Goal: Task Accomplishment & Management: Use online tool/utility

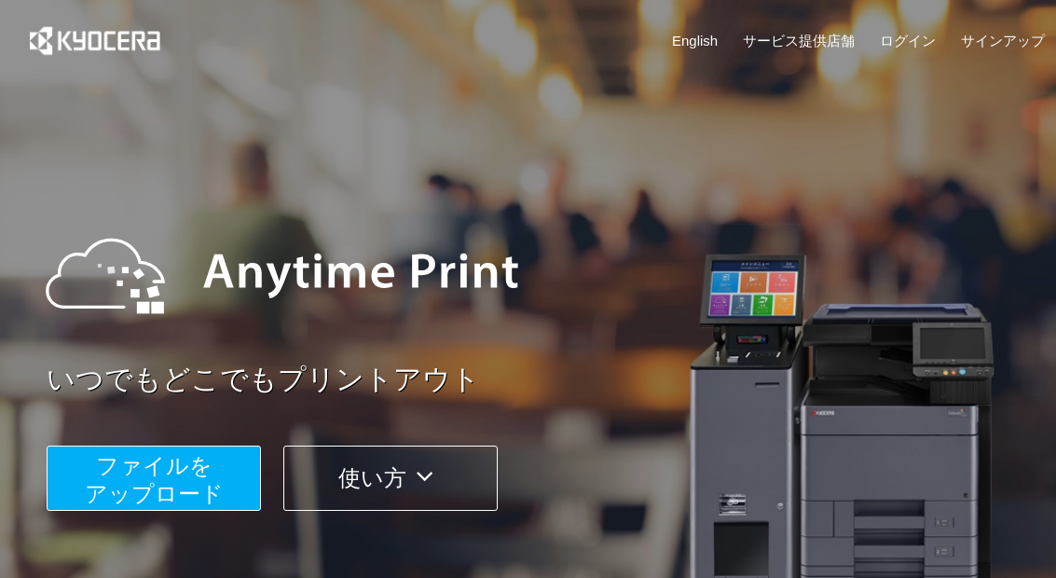
click at [122, 469] on span "ファイルを ​​アップロード" at bounding box center [154, 479] width 139 height 53
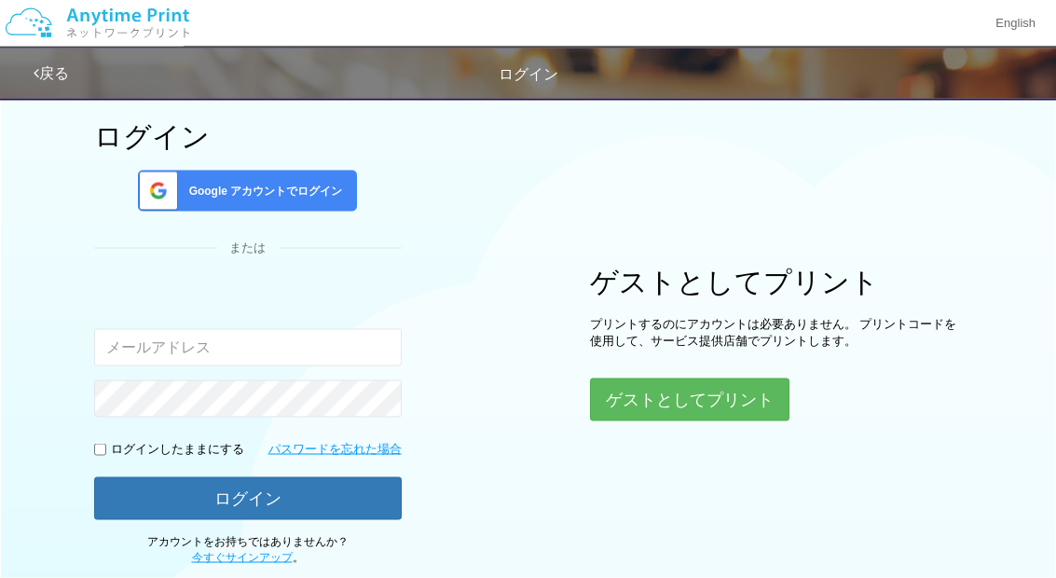
scroll to position [74, 0]
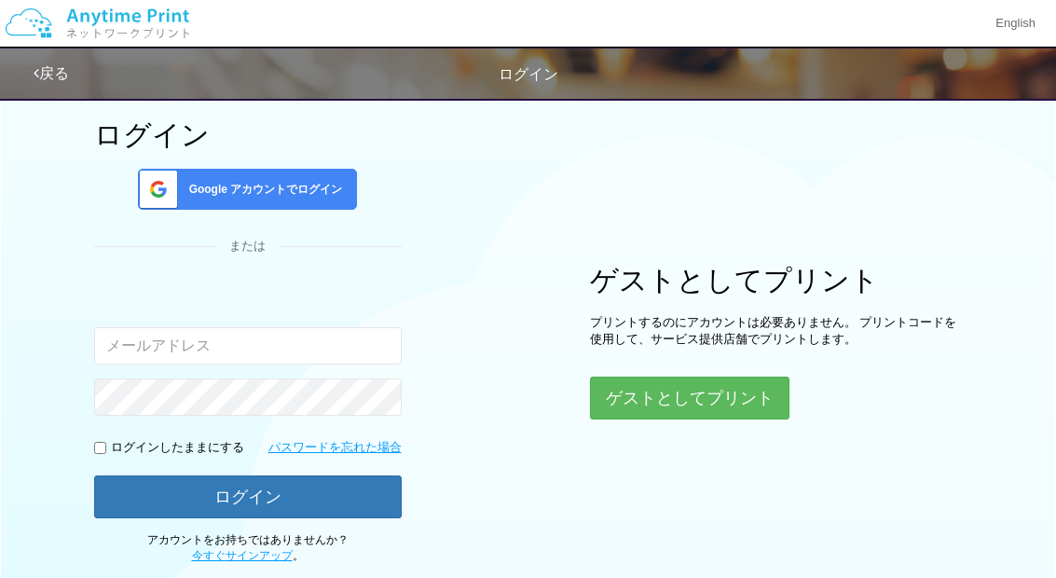
click at [209, 196] on span "Google アカウントでログイン" at bounding box center [262, 190] width 161 height 16
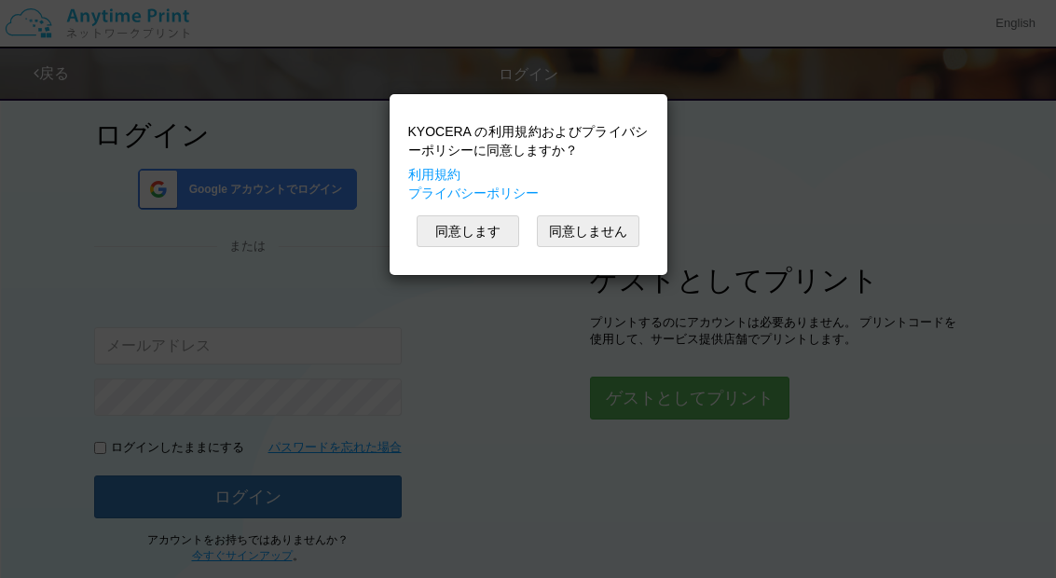
click at [462, 235] on button "同意します" at bounding box center [468, 231] width 103 height 32
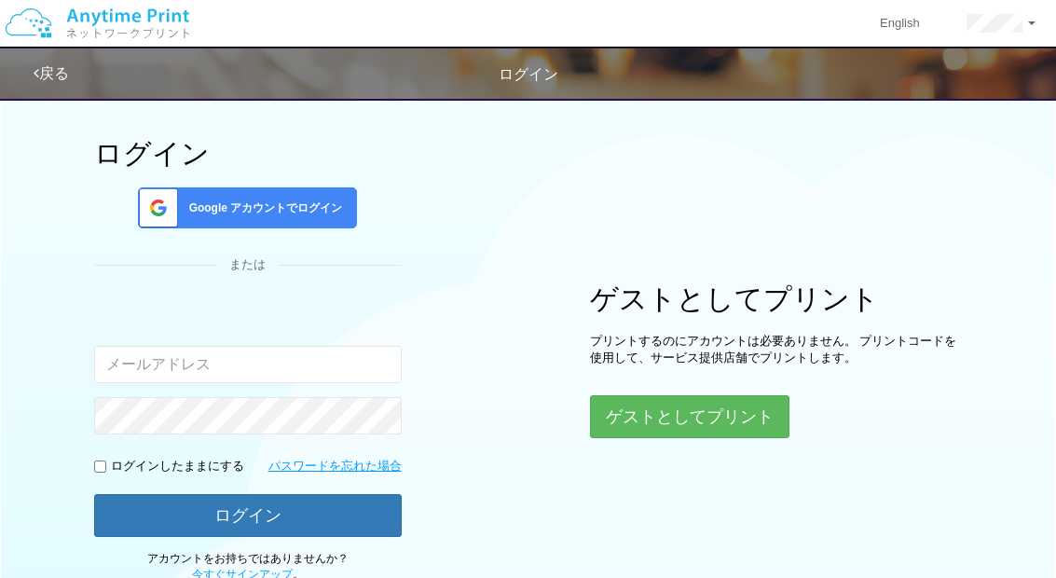
scroll to position [68, 0]
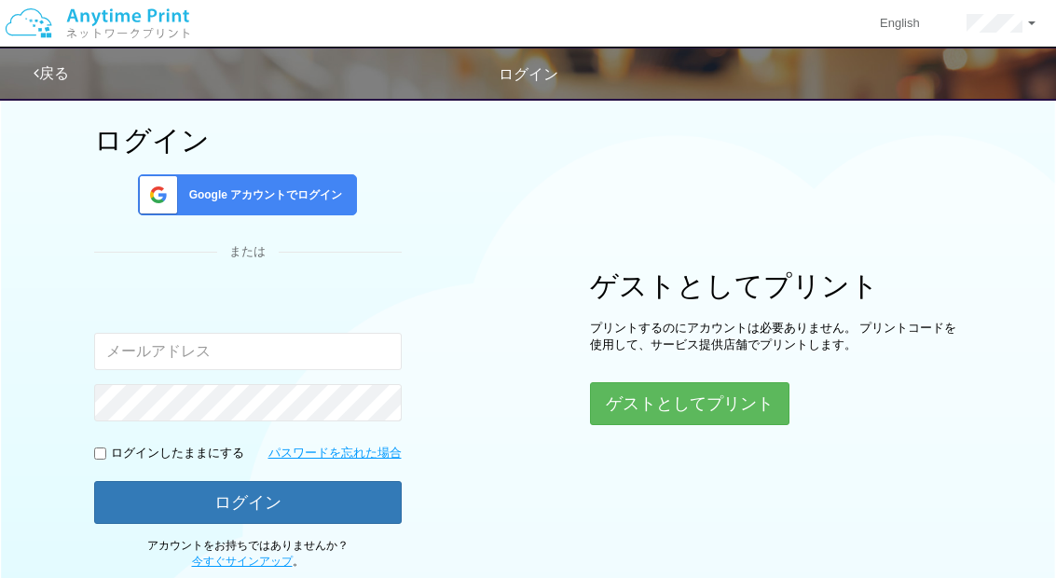
click at [170, 194] on span at bounding box center [154, 194] width 47 height 39
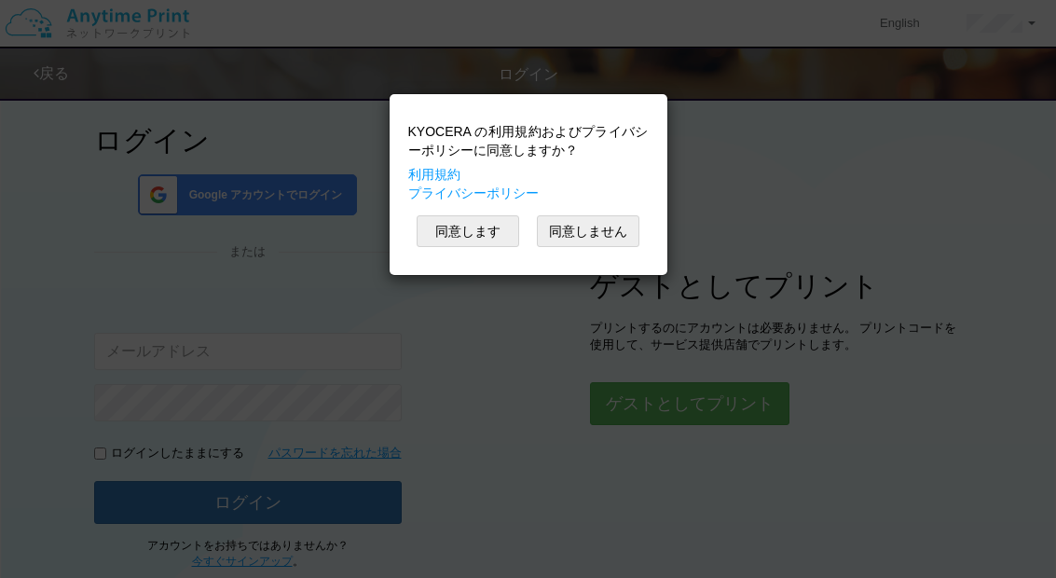
click at [442, 237] on button "同意します" at bounding box center [468, 231] width 103 height 32
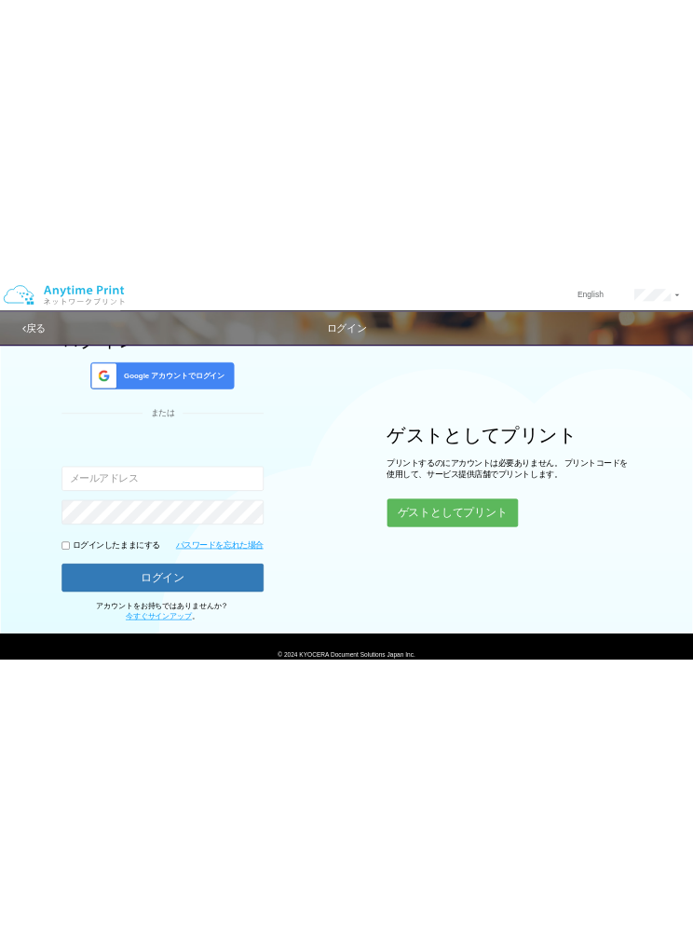
scroll to position [0, 0]
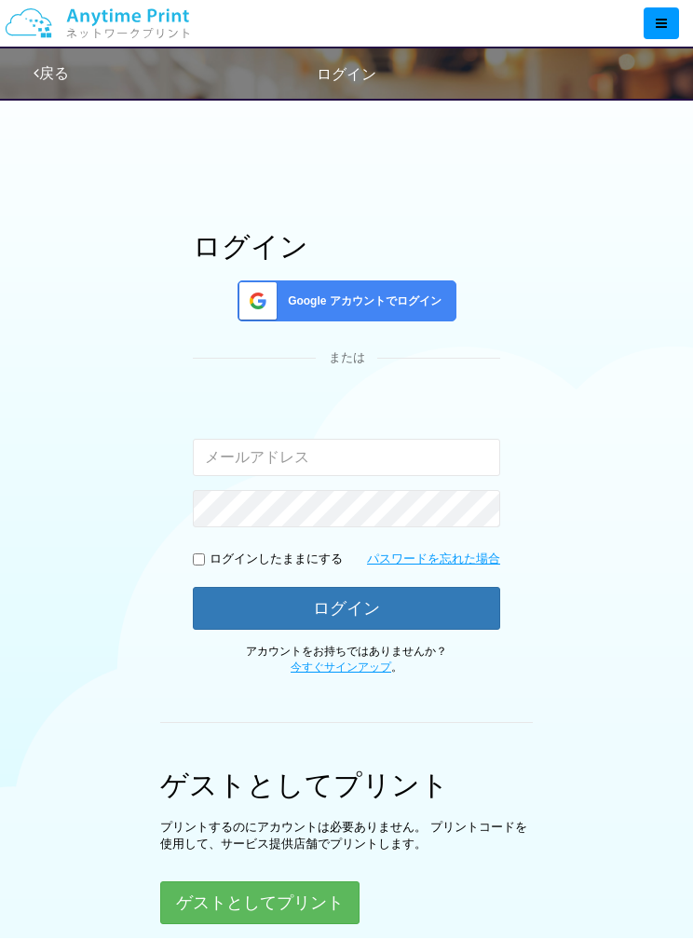
click at [267, 304] on span at bounding box center [254, 300] width 47 height 39
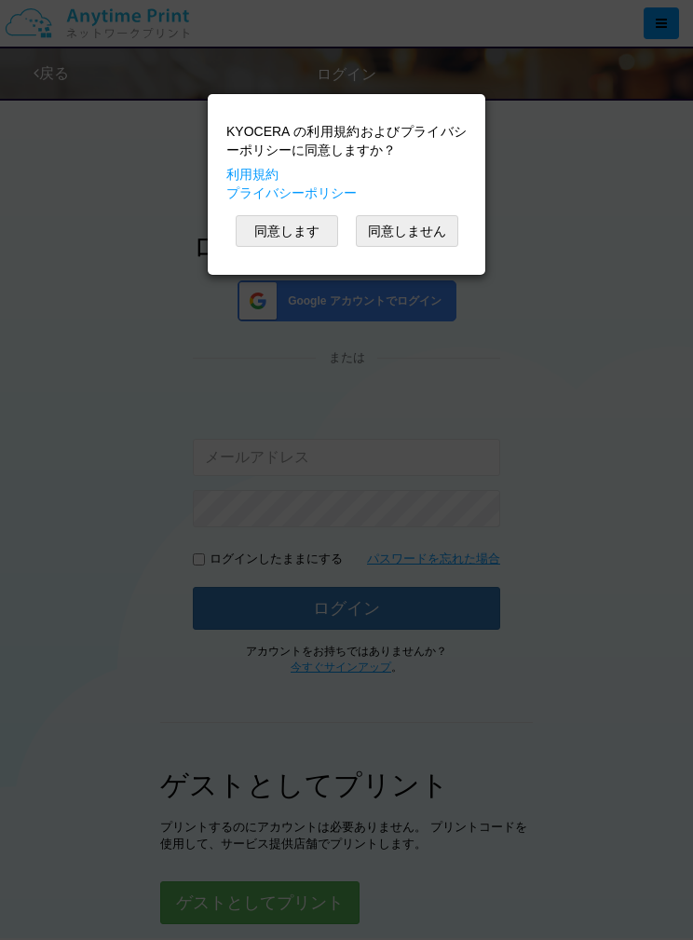
click at [273, 235] on button "同意します" at bounding box center [287, 231] width 103 height 32
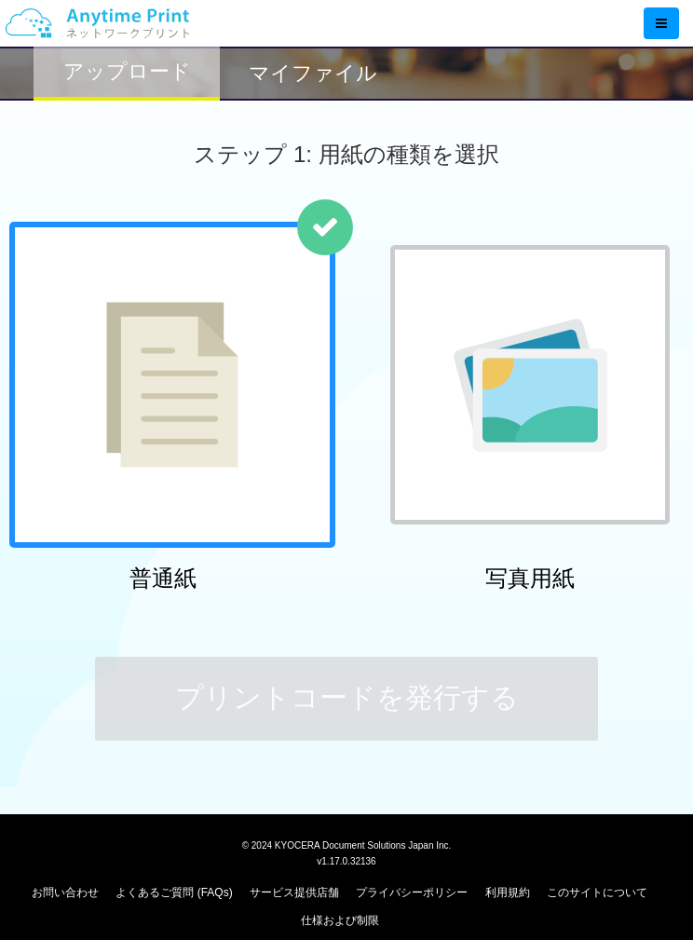
click at [535, 441] on img at bounding box center [531, 385] width 154 height 133
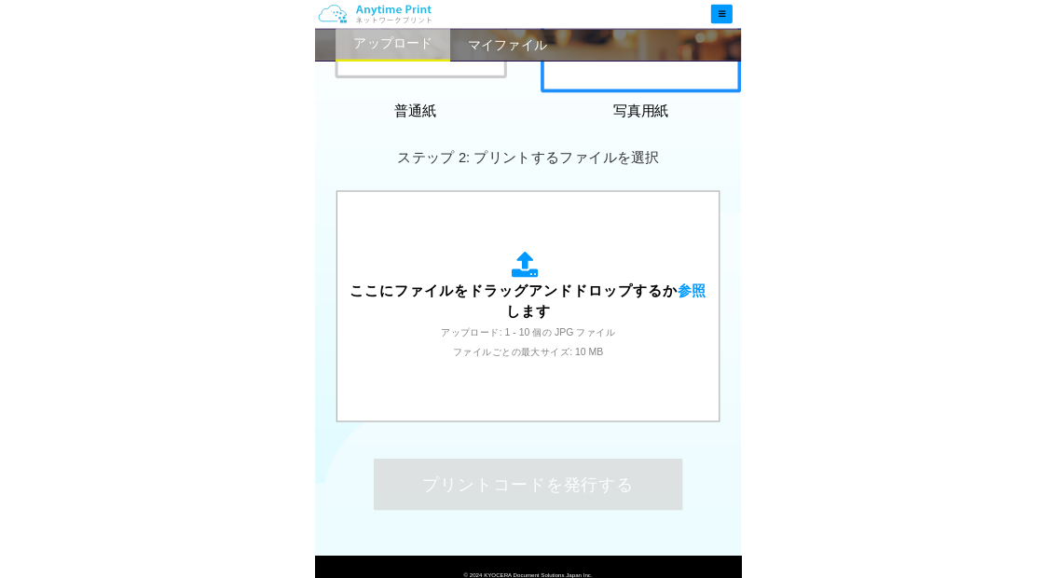
scroll to position [504, 0]
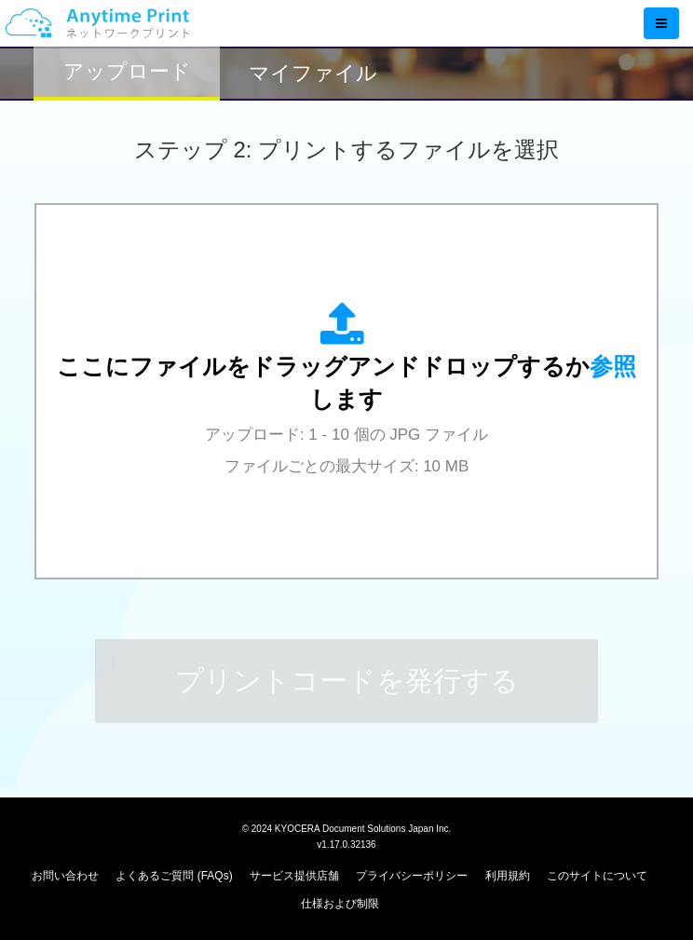
click at [590, 363] on span "参照" at bounding box center [613, 366] width 47 height 26
click at [590, 372] on span "参照" at bounding box center [613, 366] width 47 height 26
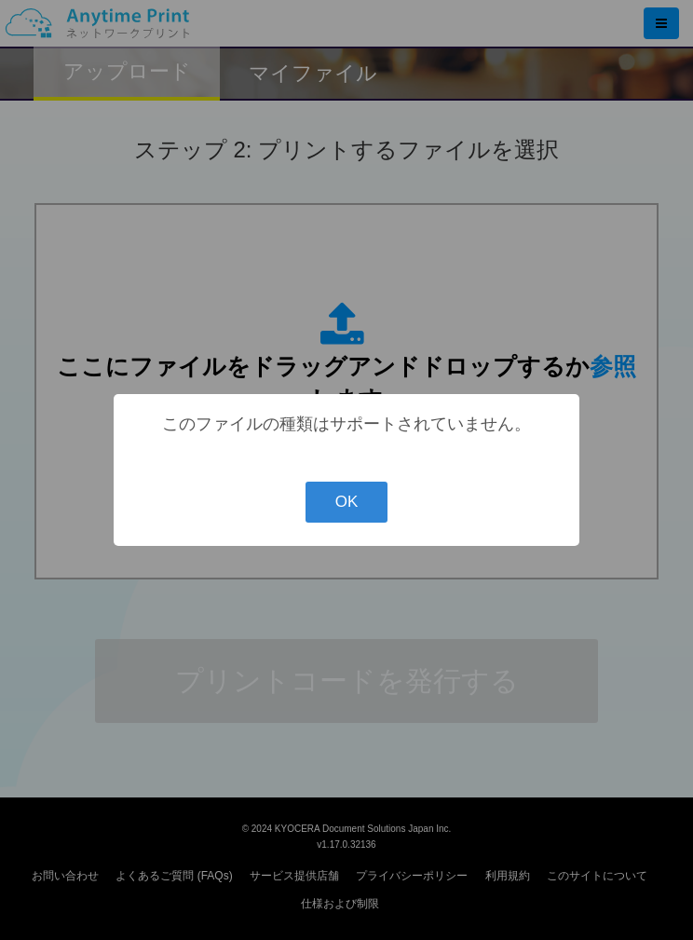
click at [343, 476] on div "? ! i このファイルの種類はサポートされていません。 OK Cancel ×" at bounding box center [347, 470] width 466 height 152
click at [313, 535] on div "? ! i このファイルの種類はサポートされていません。 OK Cancel ×" at bounding box center [347, 470] width 466 height 152
click at [338, 523] on button "OK" at bounding box center [347, 502] width 83 height 41
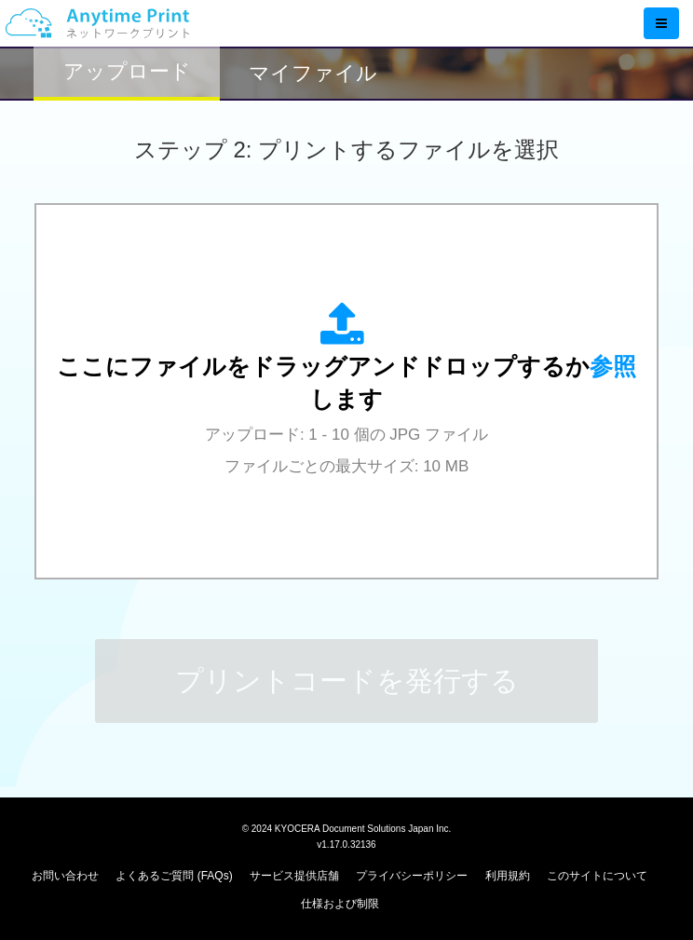
click at [590, 370] on span "参照" at bounding box center [613, 366] width 47 height 26
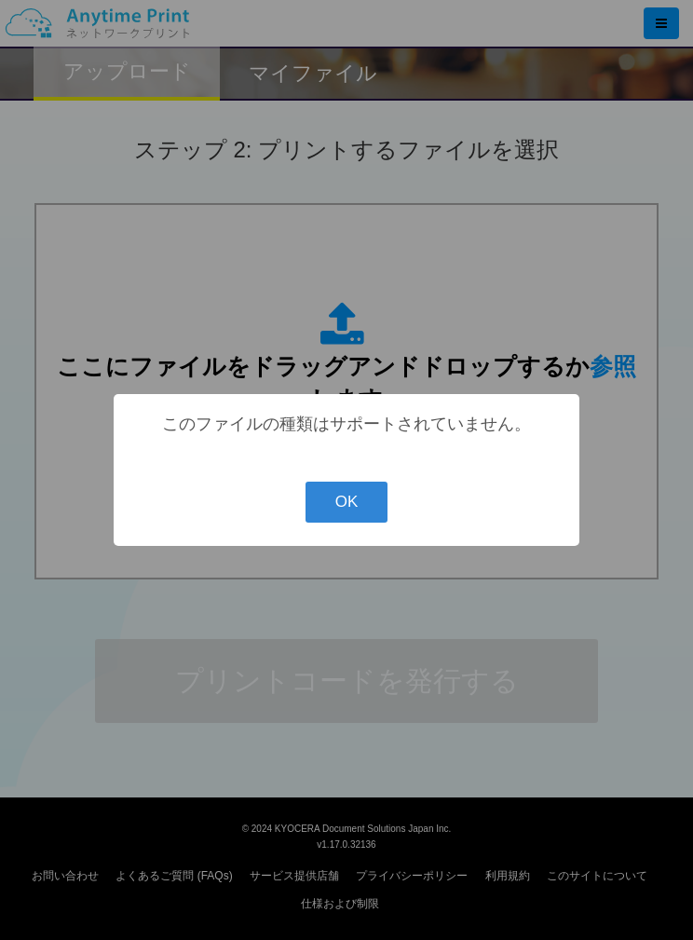
click at [356, 512] on button "OK" at bounding box center [347, 502] width 83 height 41
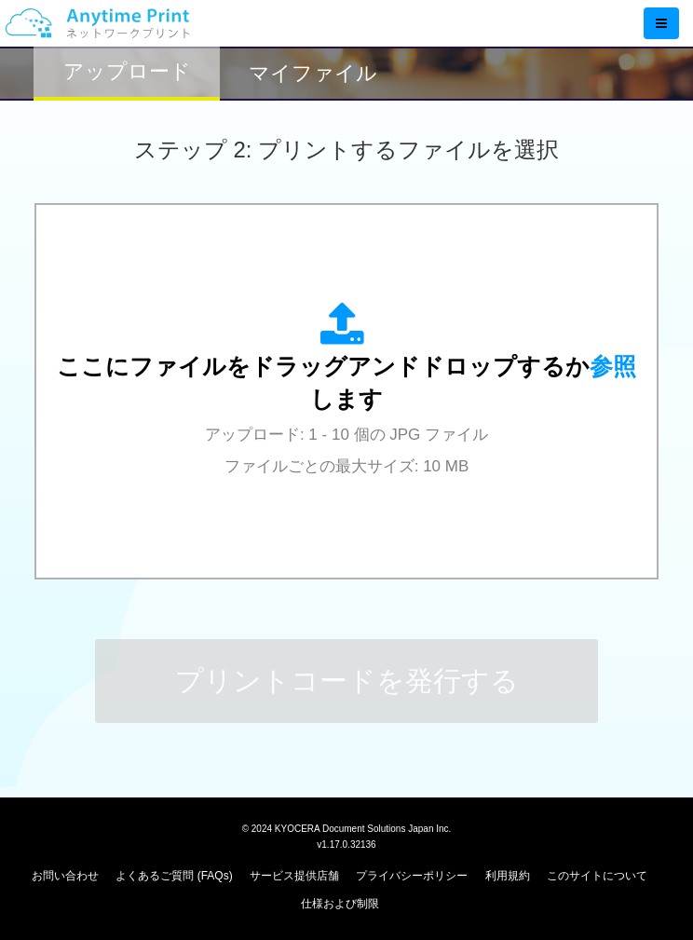
click at [596, 358] on span "参照" at bounding box center [613, 366] width 47 height 26
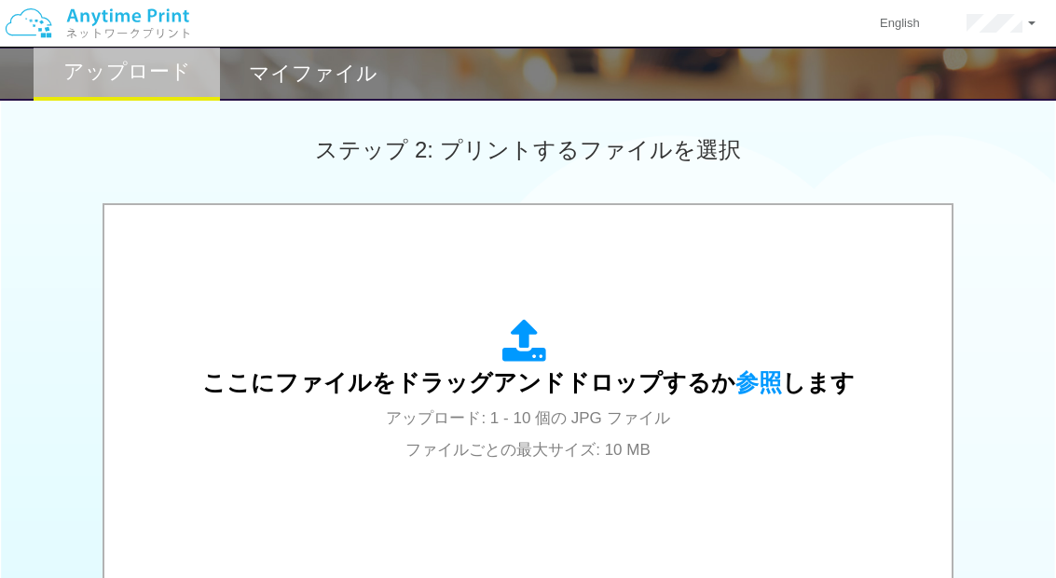
click at [744, 391] on span "参照" at bounding box center [758, 382] width 47 height 26
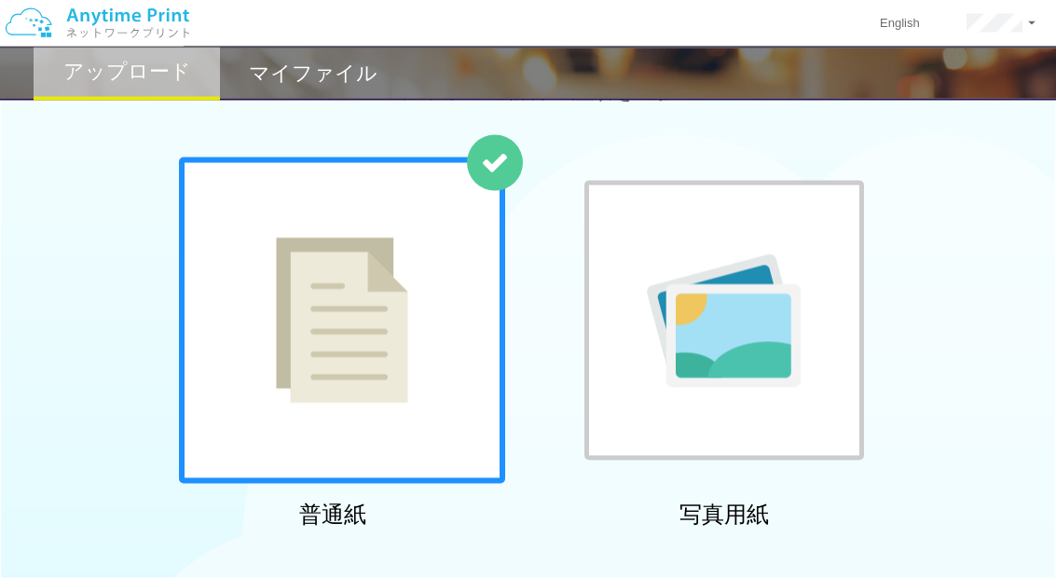
scroll to position [64, 0]
click at [761, 373] on img at bounding box center [724, 320] width 154 height 133
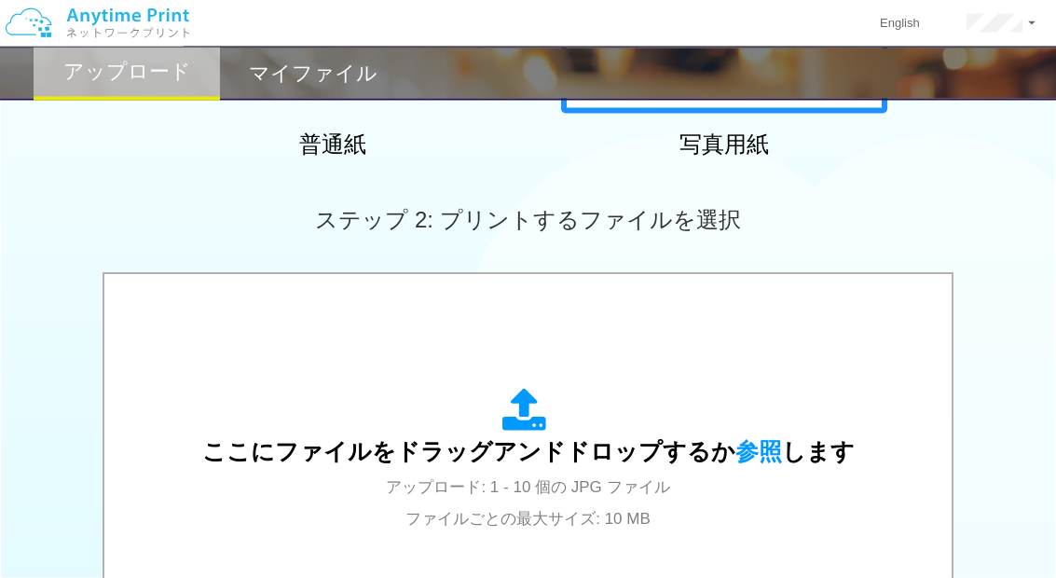
scroll to position [433, 0]
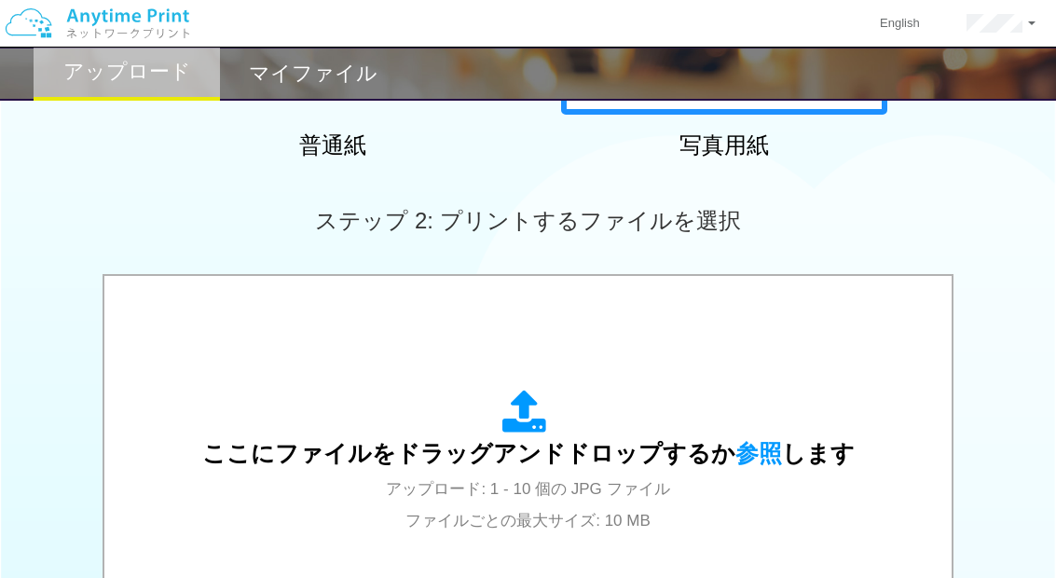
click at [750, 451] on span "参照" at bounding box center [758, 453] width 47 height 26
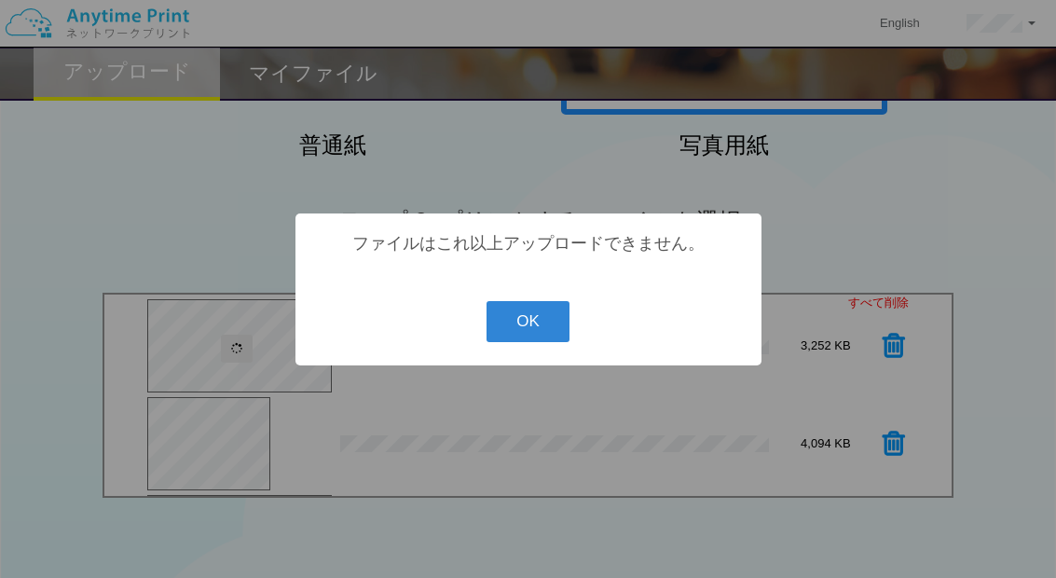
click at [545, 342] on button "OK" at bounding box center [528, 321] width 83 height 41
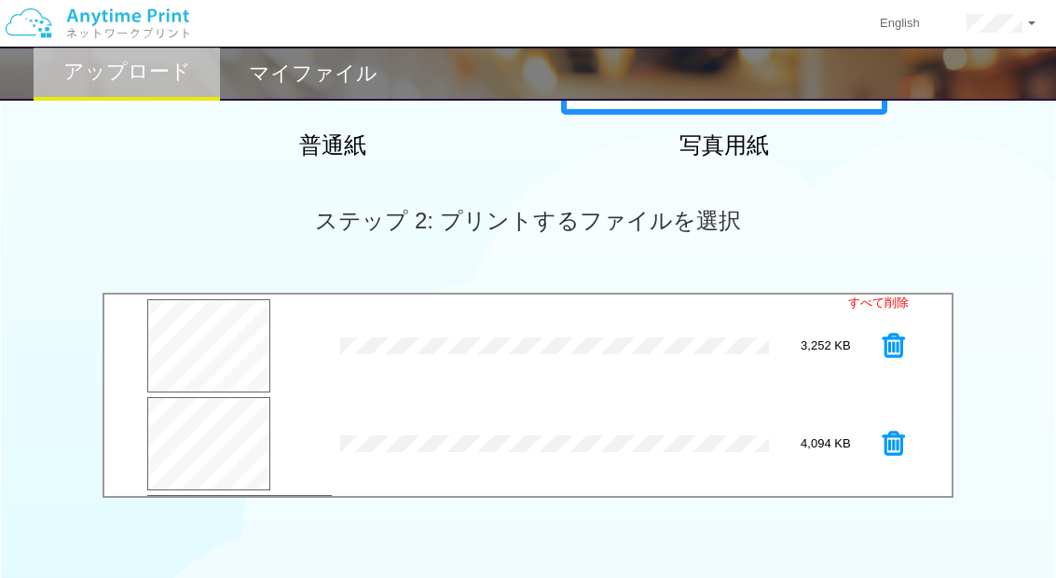
scroll to position [0, 0]
click at [883, 307] on link "すべて削除" at bounding box center [878, 304] width 61 height 18
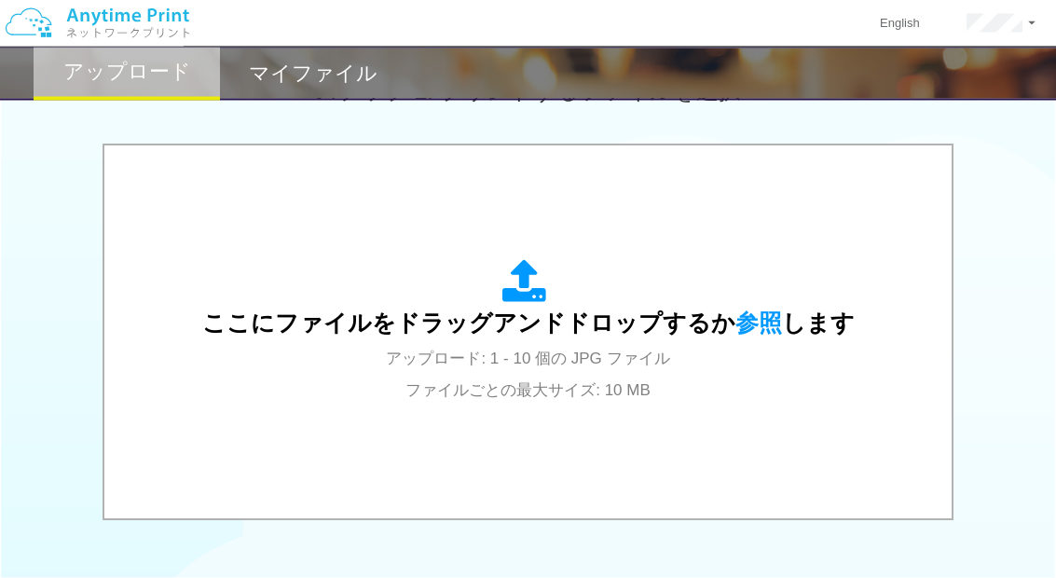
scroll to position [557, 0]
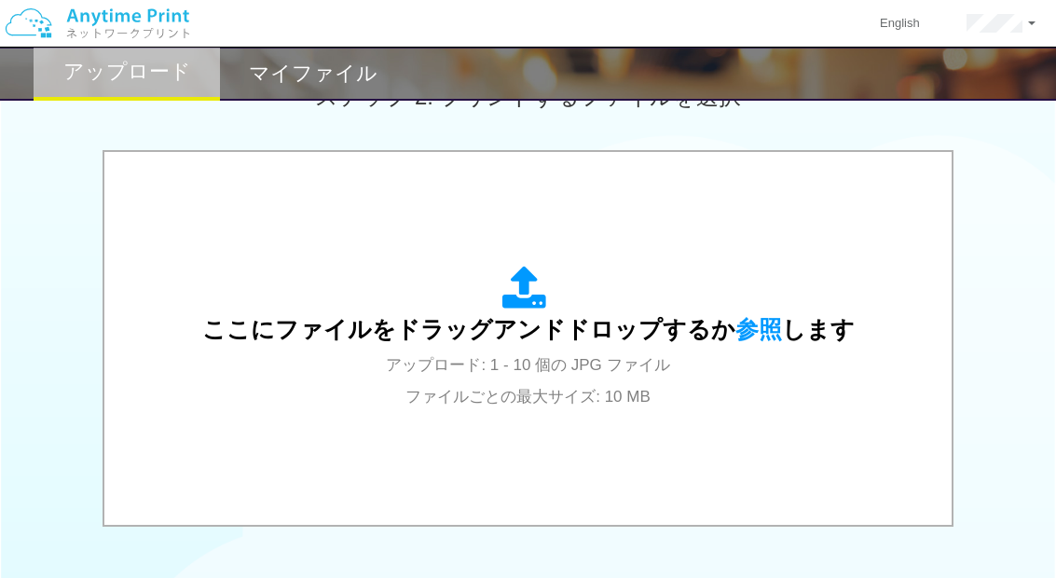
click at [746, 322] on span "参照" at bounding box center [758, 329] width 47 height 26
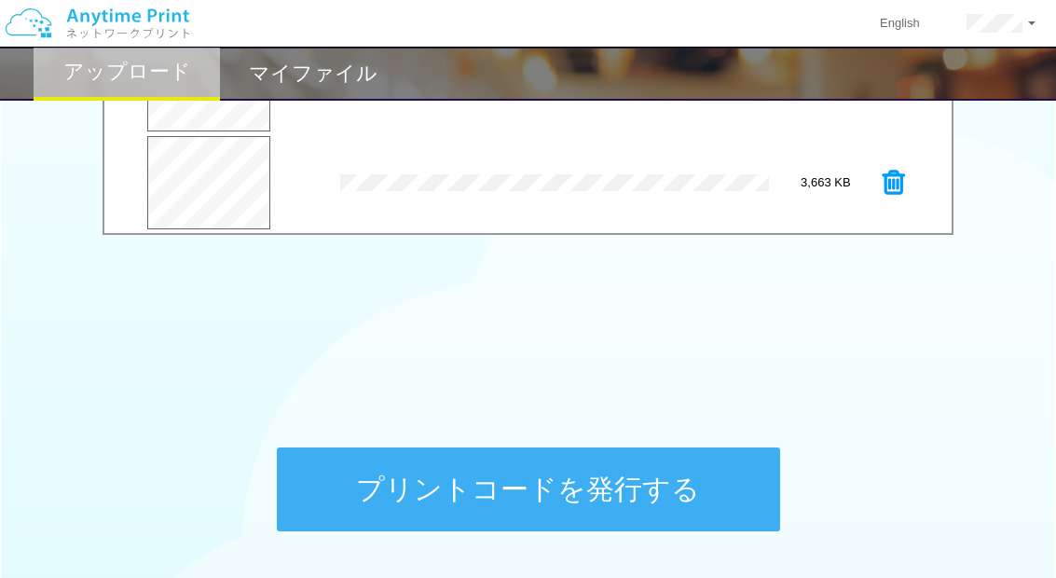
scroll to position [694, 0]
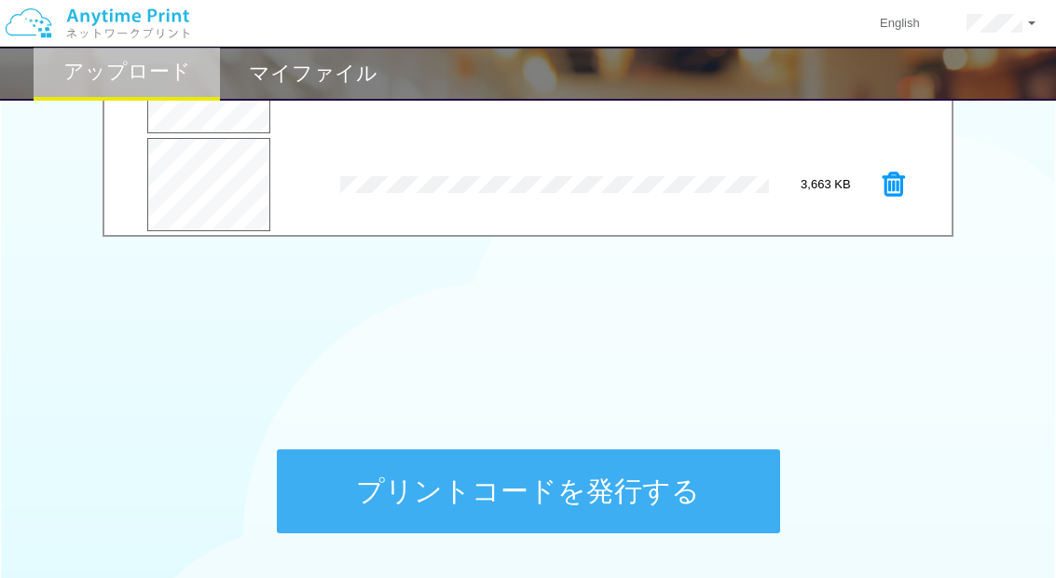
click at [701, 489] on button "プリントコードを発行する" at bounding box center [528, 491] width 503 height 84
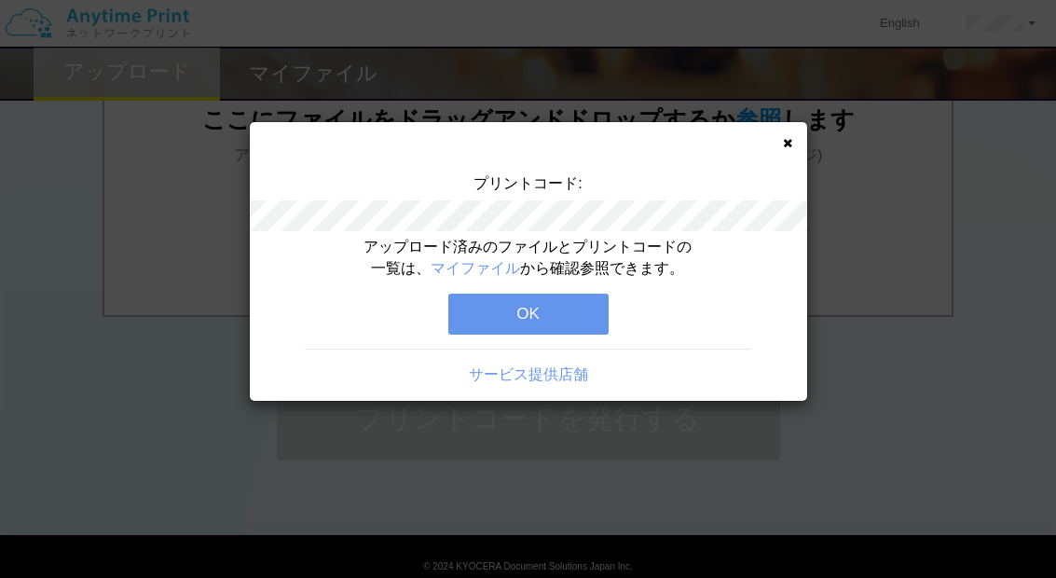
scroll to position [764, 0]
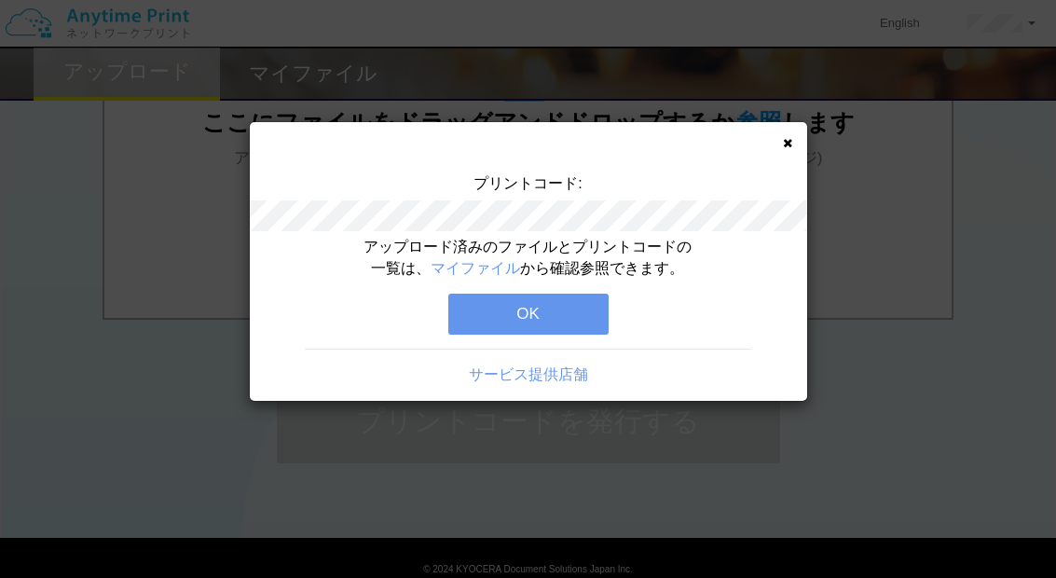
click at [568, 311] on button "OK" at bounding box center [528, 314] width 160 height 41
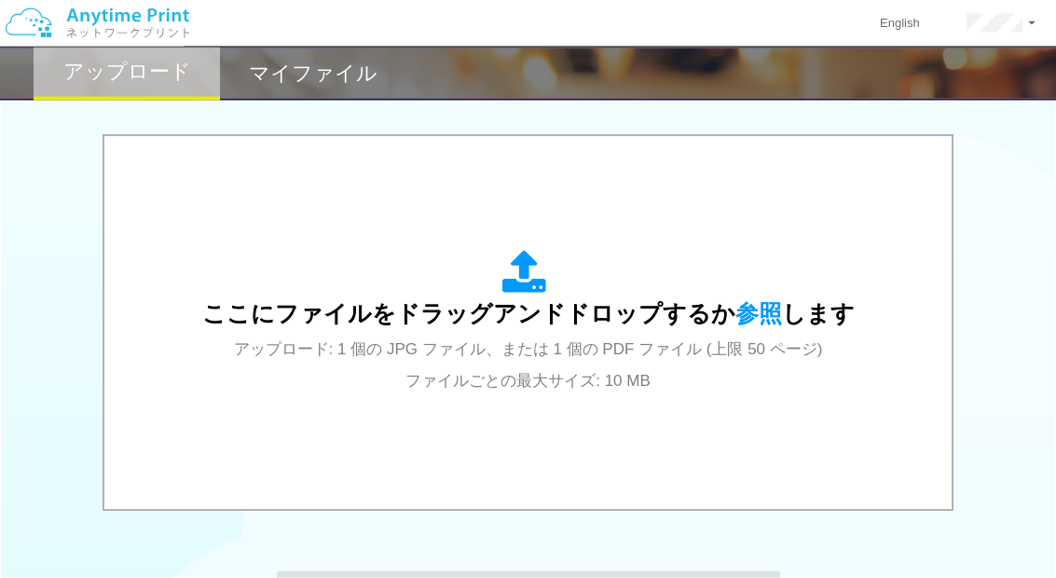
scroll to position [573, 0]
click at [747, 305] on span "参照" at bounding box center [758, 313] width 47 height 26
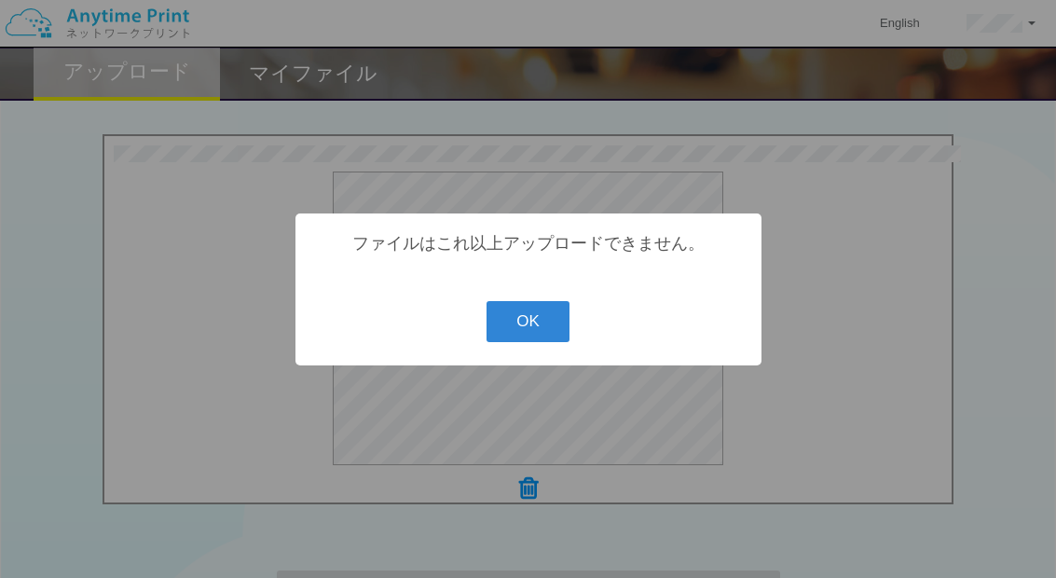
click at [525, 325] on button "OK" at bounding box center [528, 321] width 83 height 41
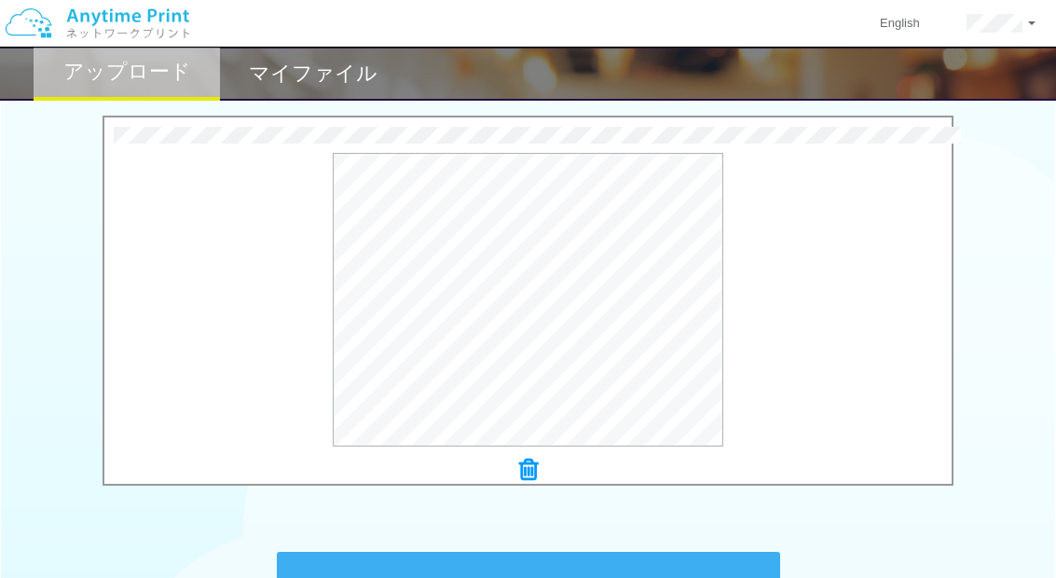
scroll to position [593, 0]
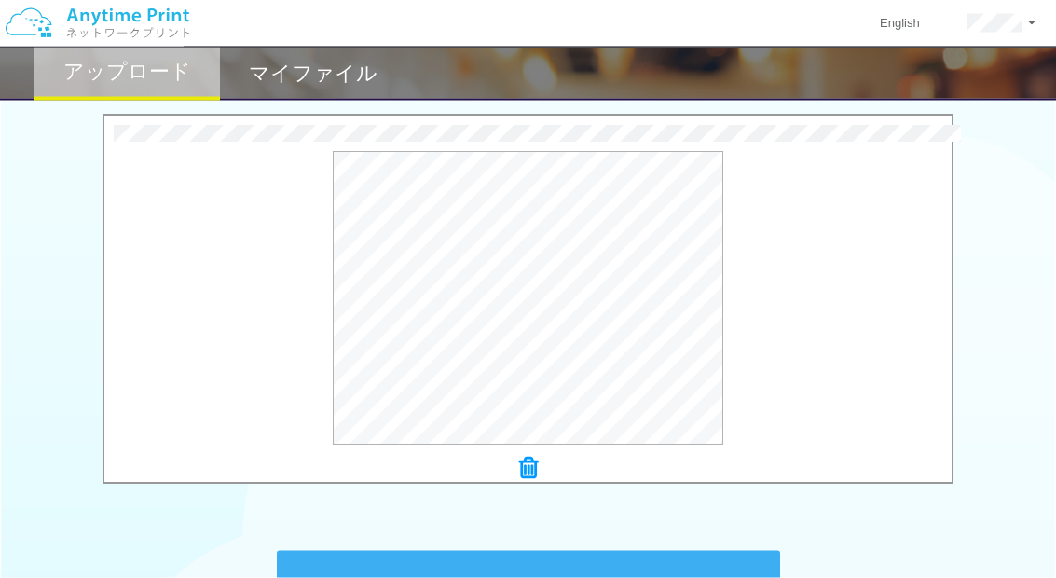
click at [532, 460] on icon at bounding box center [528, 469] width 19 height 24
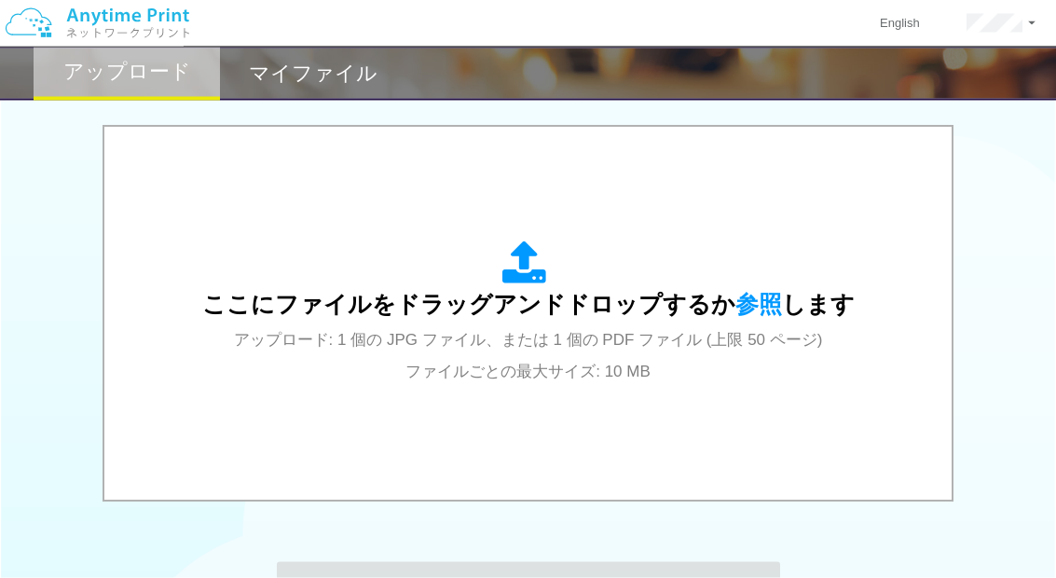
scroll to position [583, 0]
click at [757, 288] on div "ここにファイルをドラッグアンドドロップするか 参照 します アップロード: 1 個の JPG ファイル、または 1 個の PDF ファイル (上限 50 ペー…" at bounding box center [528, 312] width 652 height 145
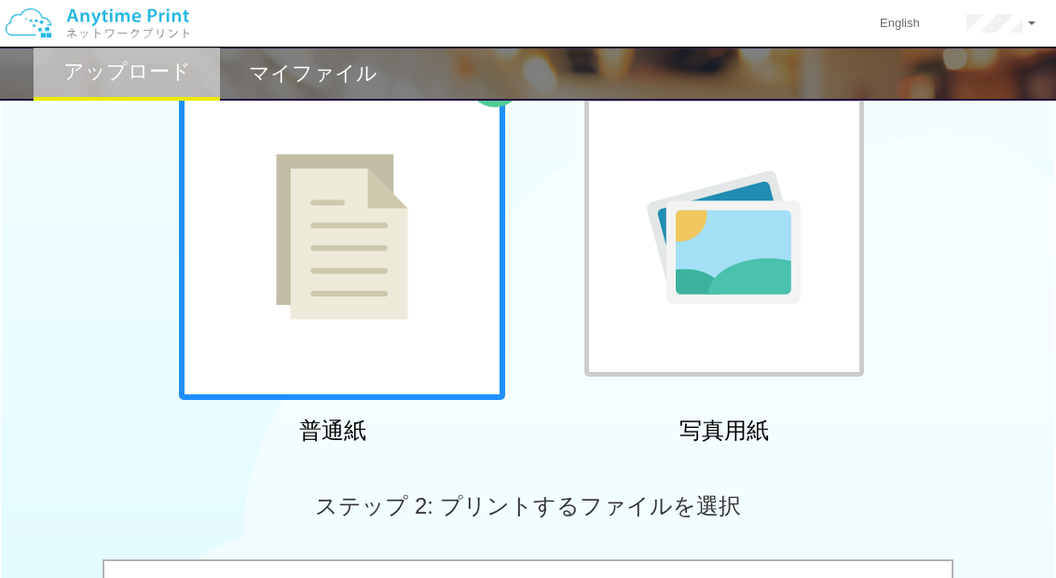
scroll to position [0, 0]
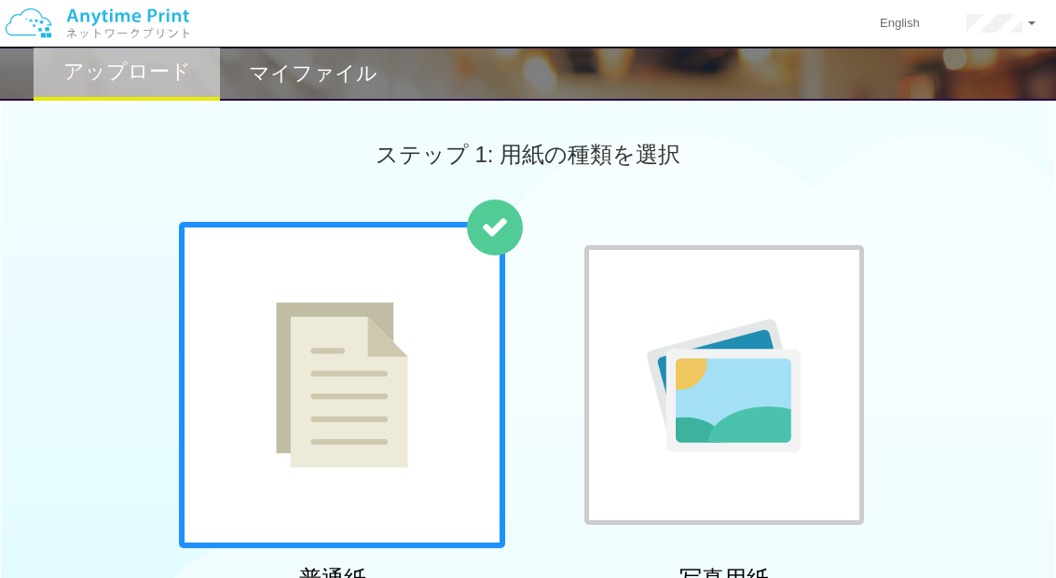
click at [775, 287] on div at bounding box center [724, 385] width 280 height 280
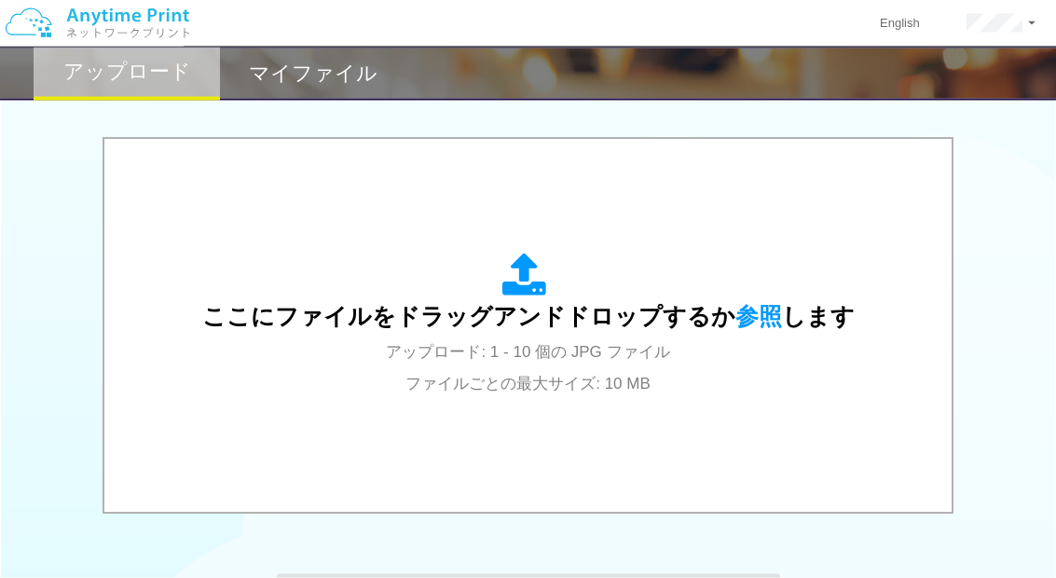
scroll to position [570, 0]
click at [759, 309] on span "参照" at bounding box center [758, 316] width 47 height 26
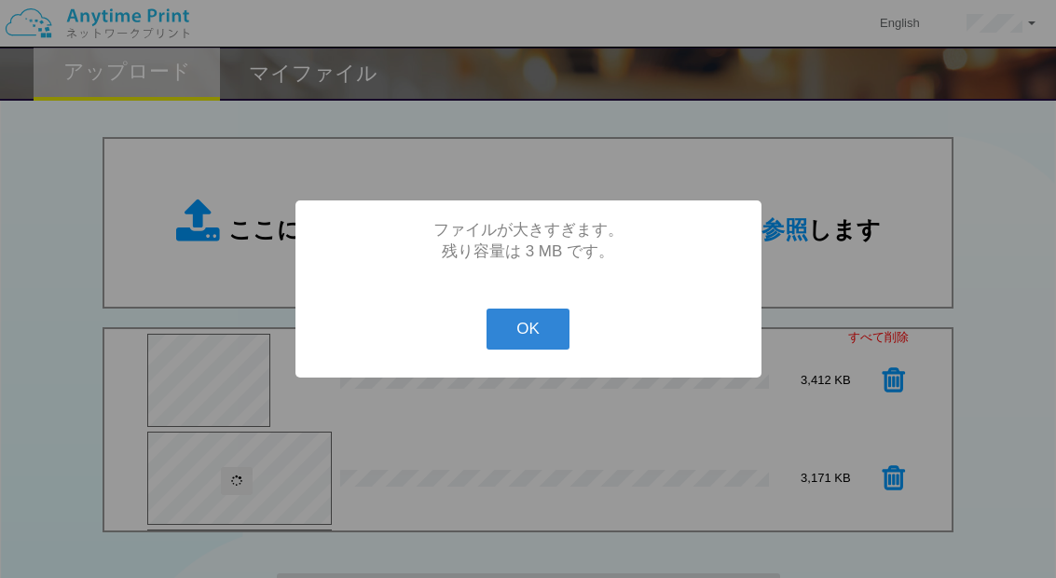
click at [531, 350] on button "OK" at bounding box center [528, 328] width 83 height 41
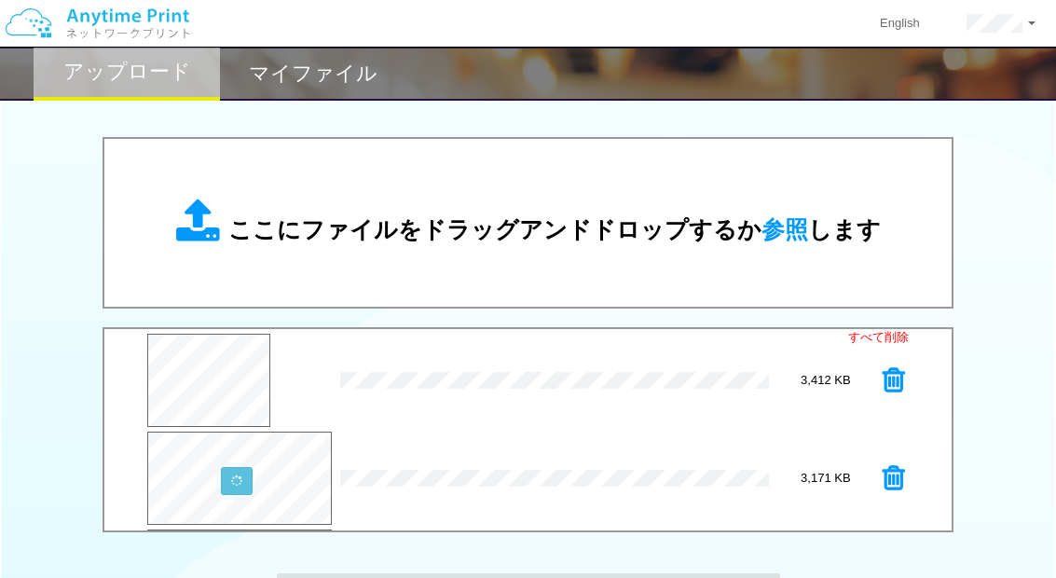
click at [895, 336] on link "すべて削除" at bounding box center [878, 338] width 61 height 18
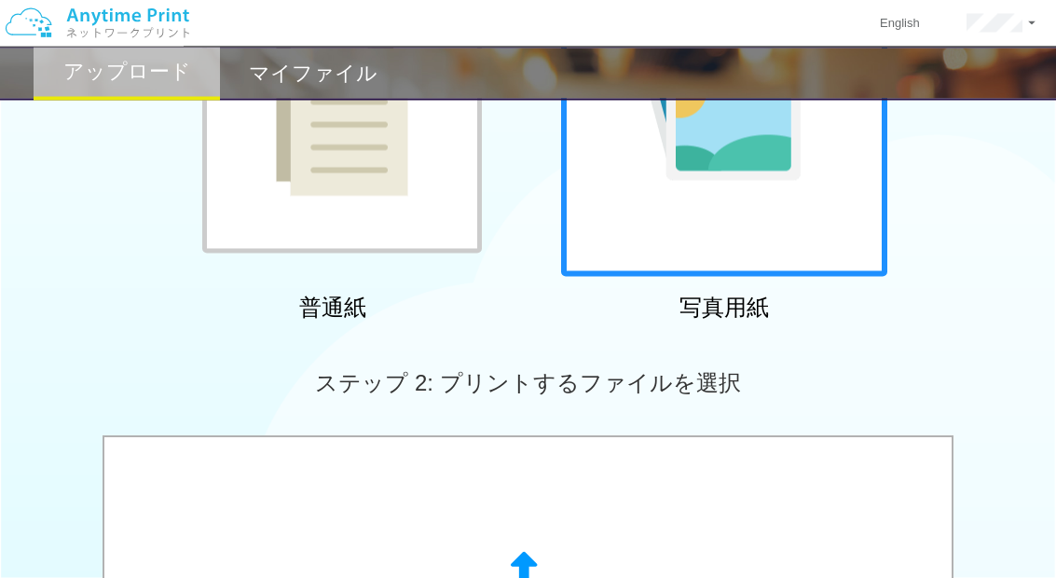
scroll to position [272, 0]
click at [802, 214] on div at bounding box center [724, 113] width 326 height 326
click at [814, 222] on div at bounding box center [724, 113] width 326 height 326
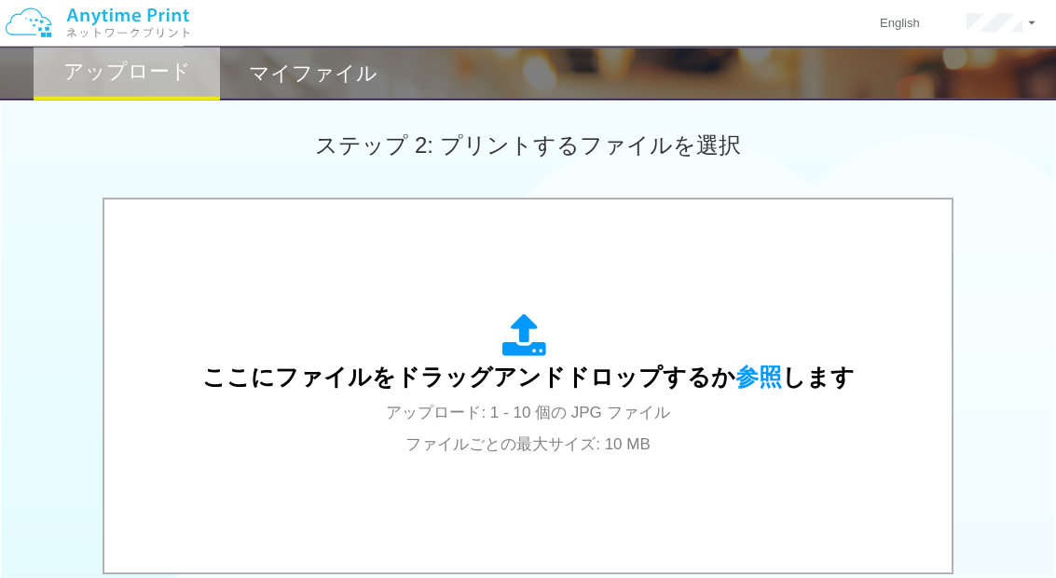
scroll to position [510, 0]
click at [763, 375] on span "参照" at bounding box center [758, 376] width 47 height 26
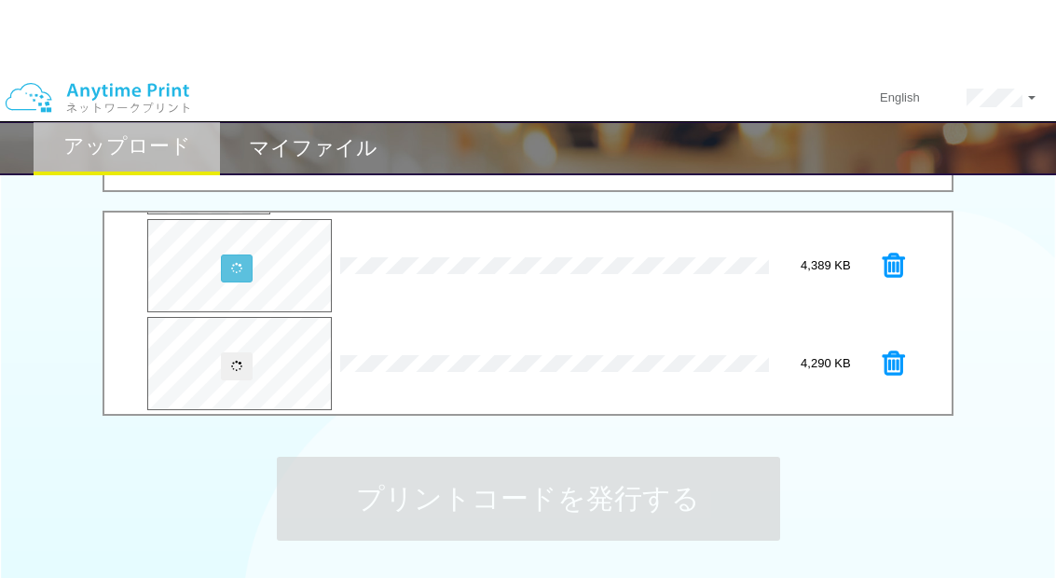
scroll to position [687, 0]
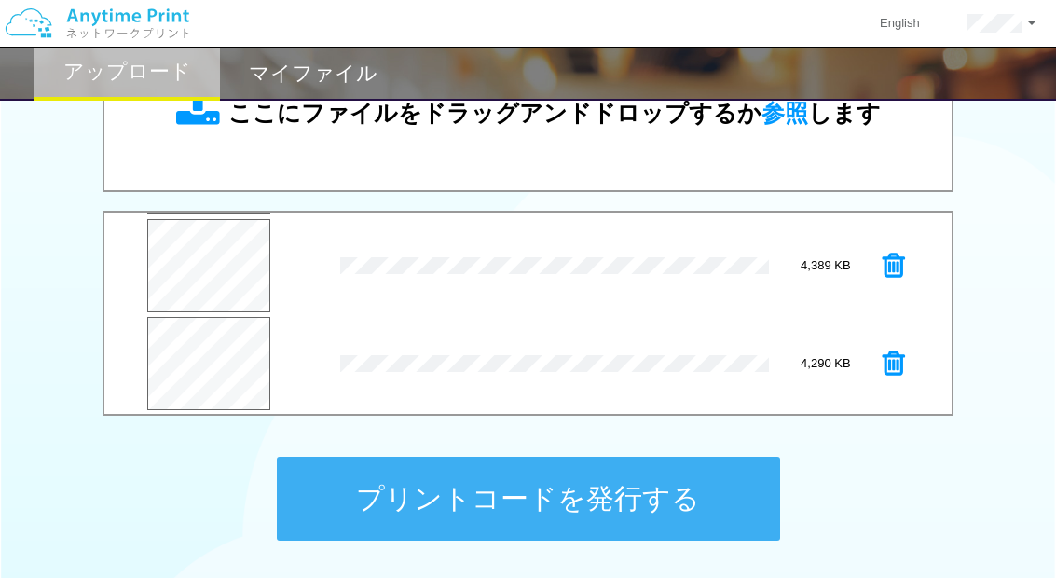
click at [694, 488] on button "プリントコードを発行する" at bounding box center [528, 499] width 503 height 84
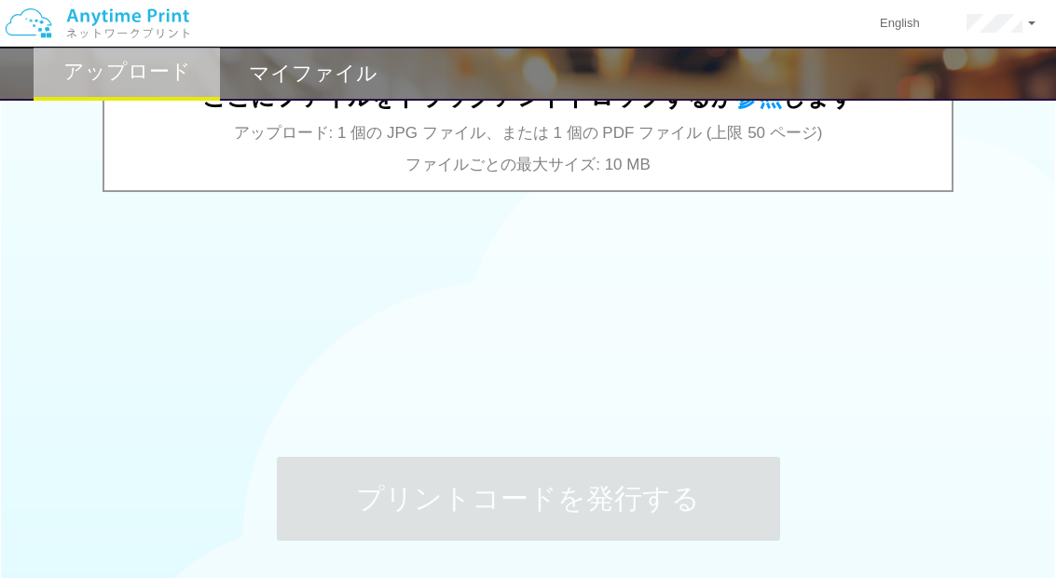
scroll to position [0, 0]
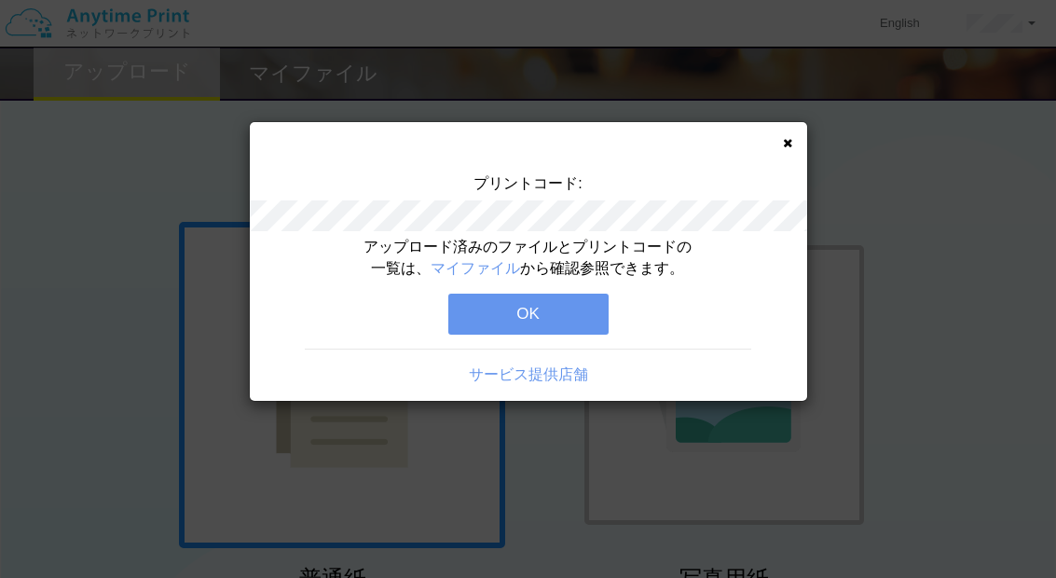
click at [787, 146] on icon at bounding box center [787, 143] width 9 height 12
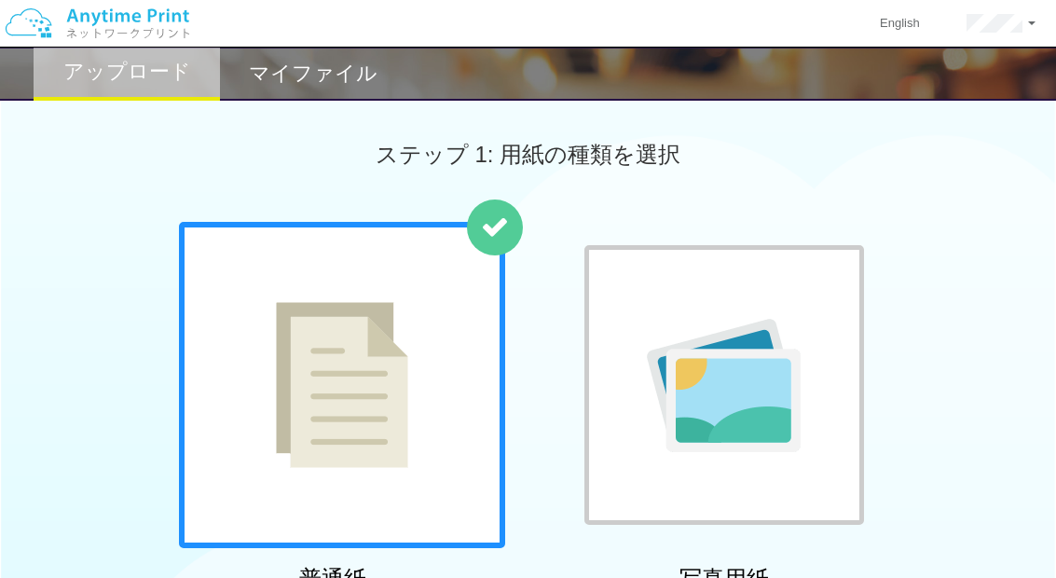
scroll to position [13, 0]
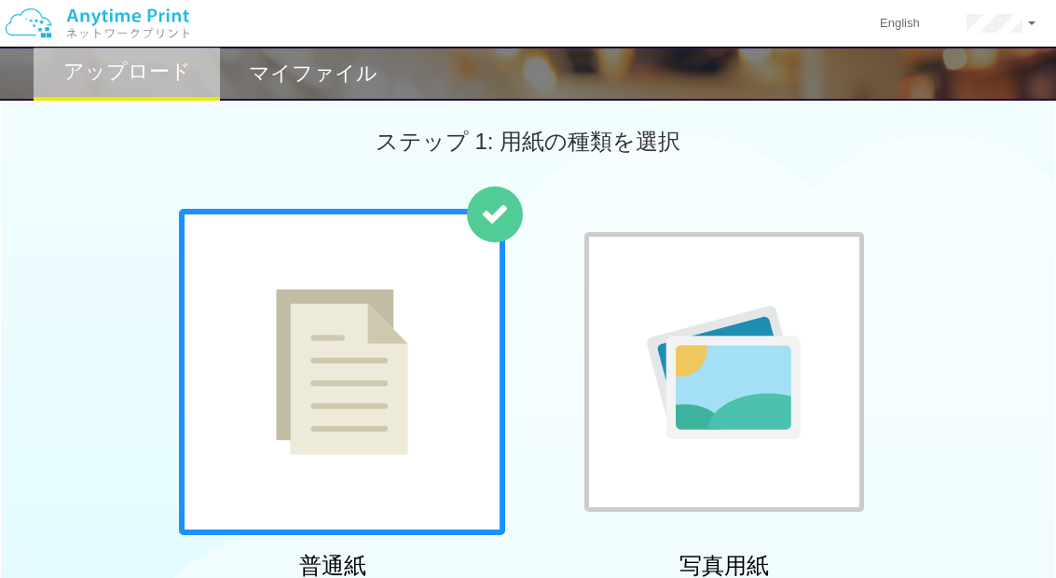
click at [772, 381] on img at bounding box center [724, 372] width 154 height 133
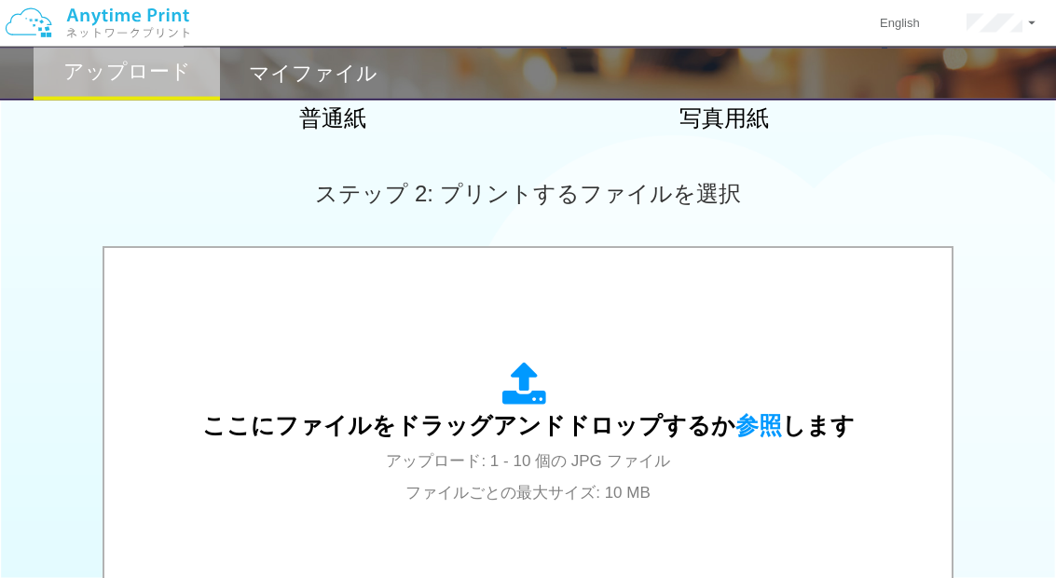
scroll to position [461, 0]
click at [744, 424] on span "参照" at bounding box center [758, 425] width 47 height 26
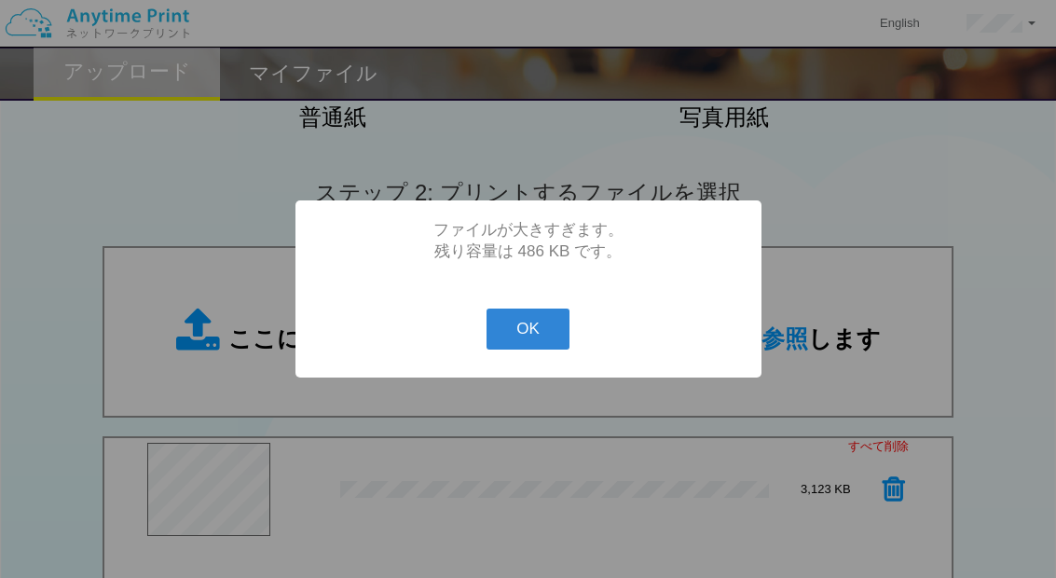
click at [535, 350] on button "OK" at bounding box center [528, 328] width 83 height 41
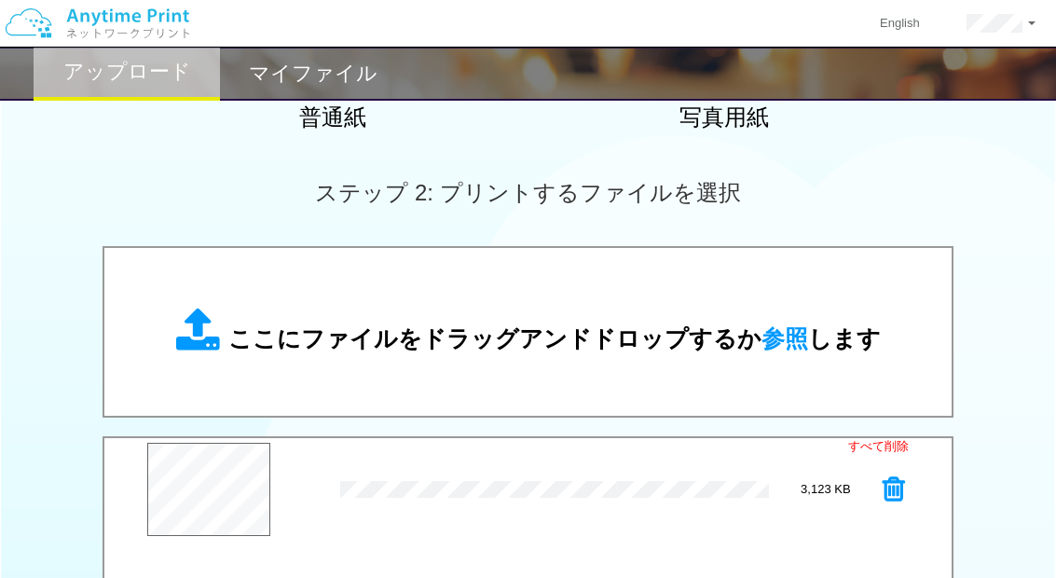
click at [886, 445] on link "すべて削除" at bounding box center [878, 447] width 61 height 18
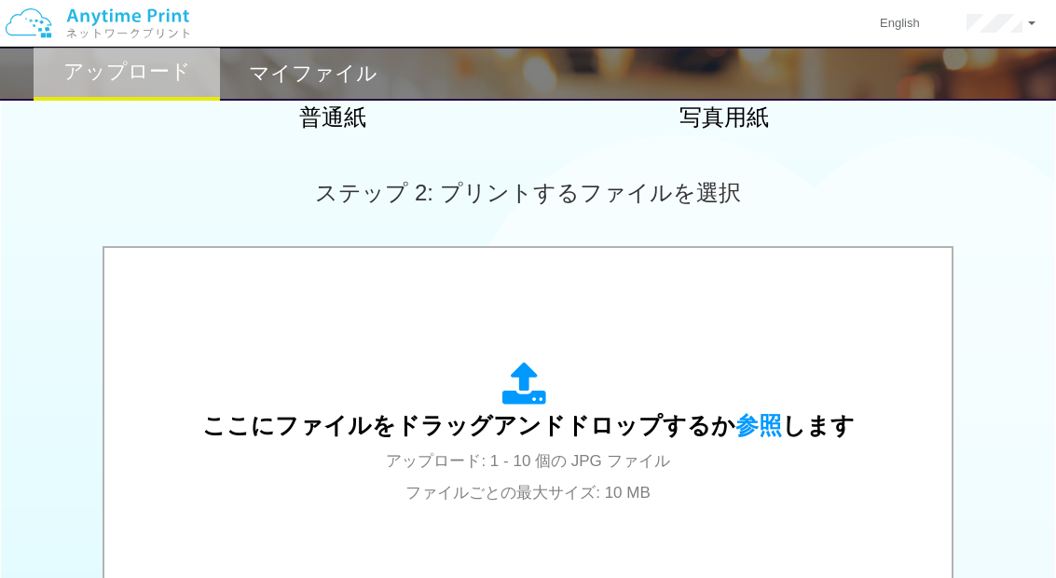
click at [744, 418] on span "参照" at bounding box center [758, 425] width 47 height 26
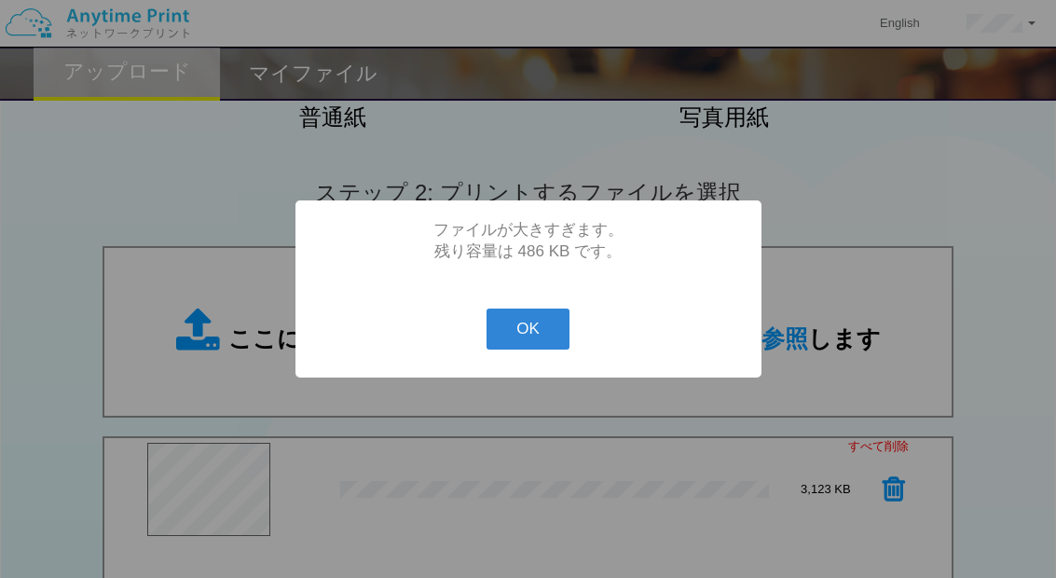
click at [550, 350] on button "OK" at bounding box center [528, 328] width 83 height 41
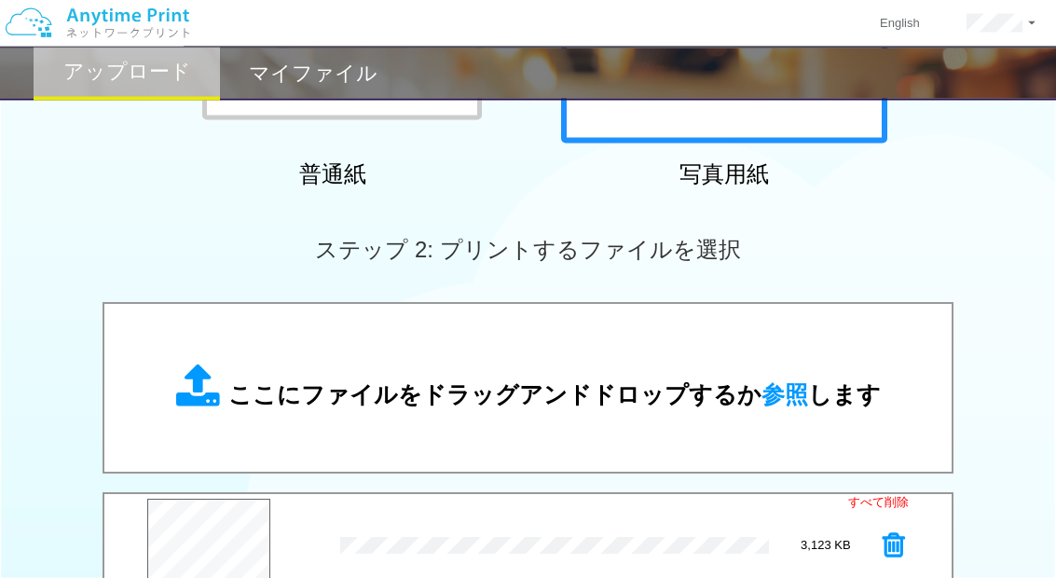
click at [894, 500] on link "すべて削除" at bounding box center [878, 504] width 61 height 18
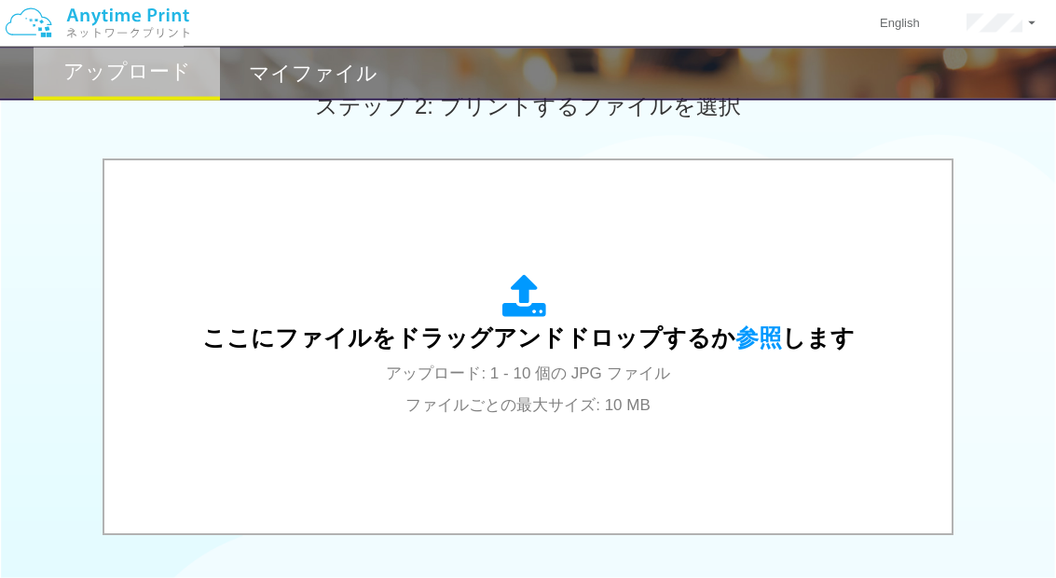
scroll to position [549, 0]
click at [750, 338] on span "参照" at bounding box center [758, 337] width 47 height 26
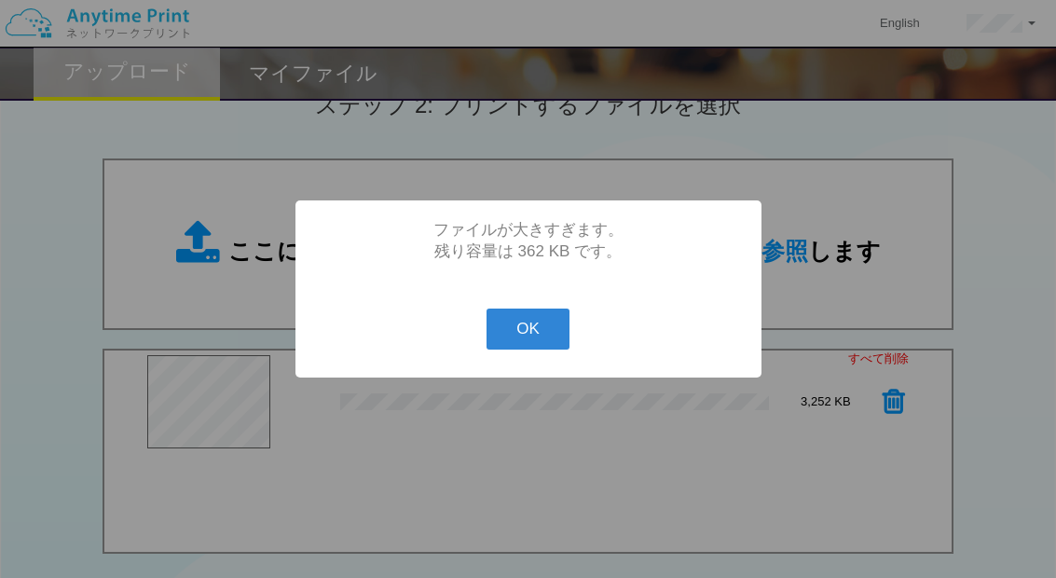
click at [551, 350] on button "OK" at bounding box center [528, 328] width 83 height 41
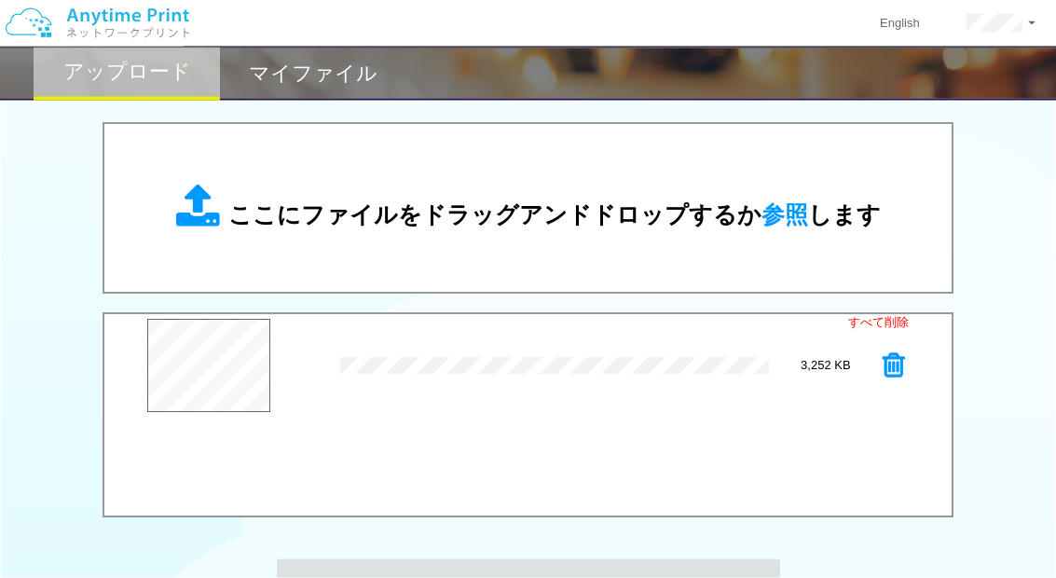
scroll to position [585, 0]
click at [884, 322] on link "すべて削除" at bounding box center [878, 323] width 61 height 18
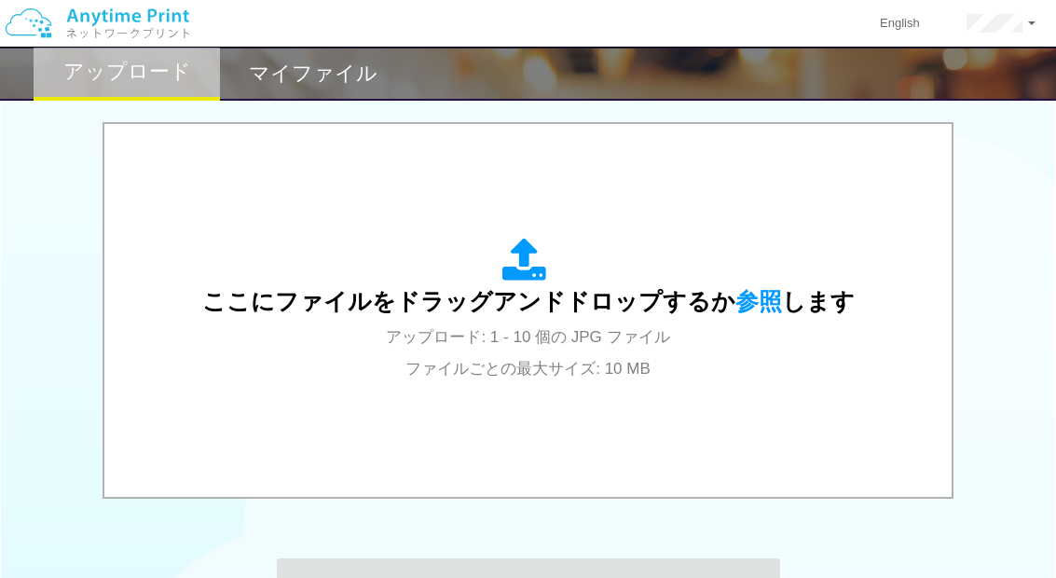
click at [761, 304] on span "参照" at bounding box center [758, 301] width 47 height 26
